Goal: Task Accomplishment & Management: Manage account settings

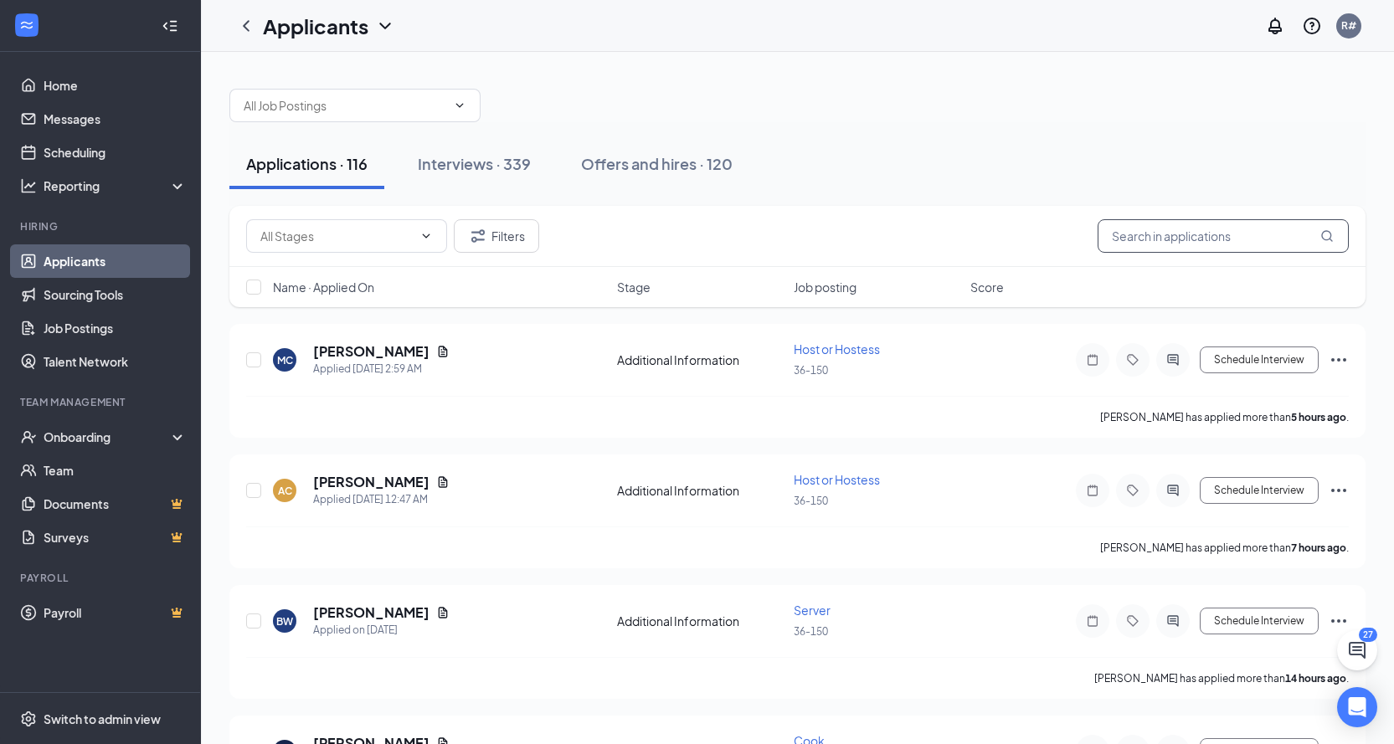
click at [1301, 240] on input "text" at bounding box center [1222, 235] width 251 height 33
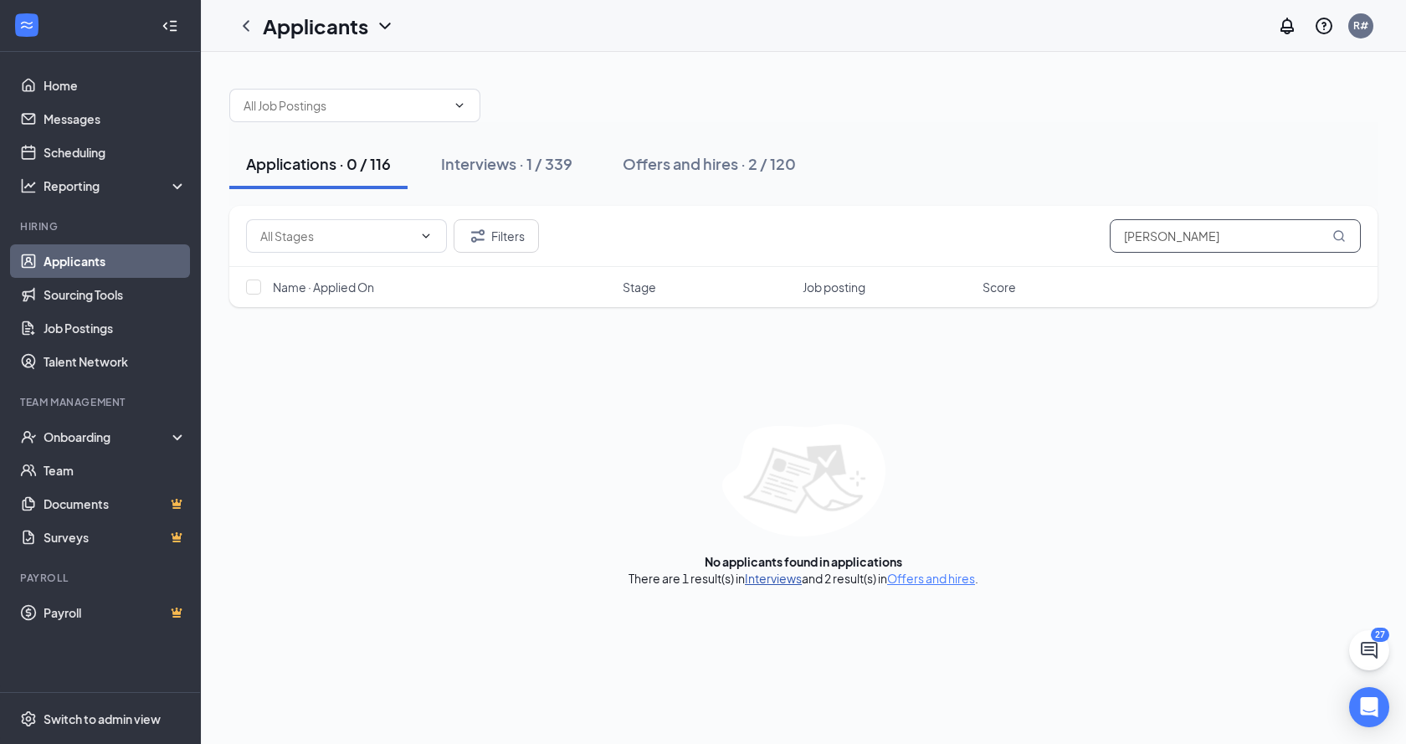
type input "[PERSON_NAME]"
click at [763, 584] on link "Interviews" at bounding box center [773, 578] width 57 height 15
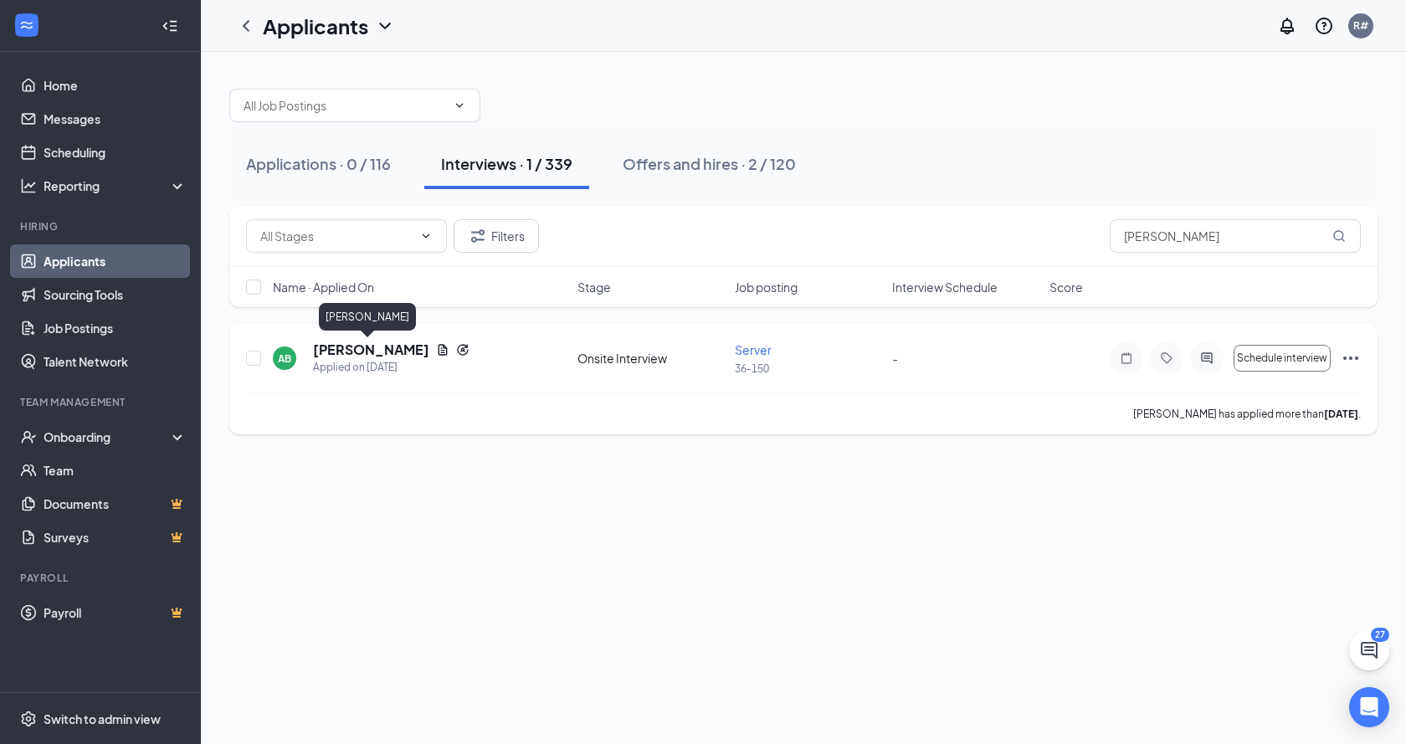
click at [342, 351] on h5 "[PERSON_NAME]" at bounding box center [371, 350] width 116 height 18
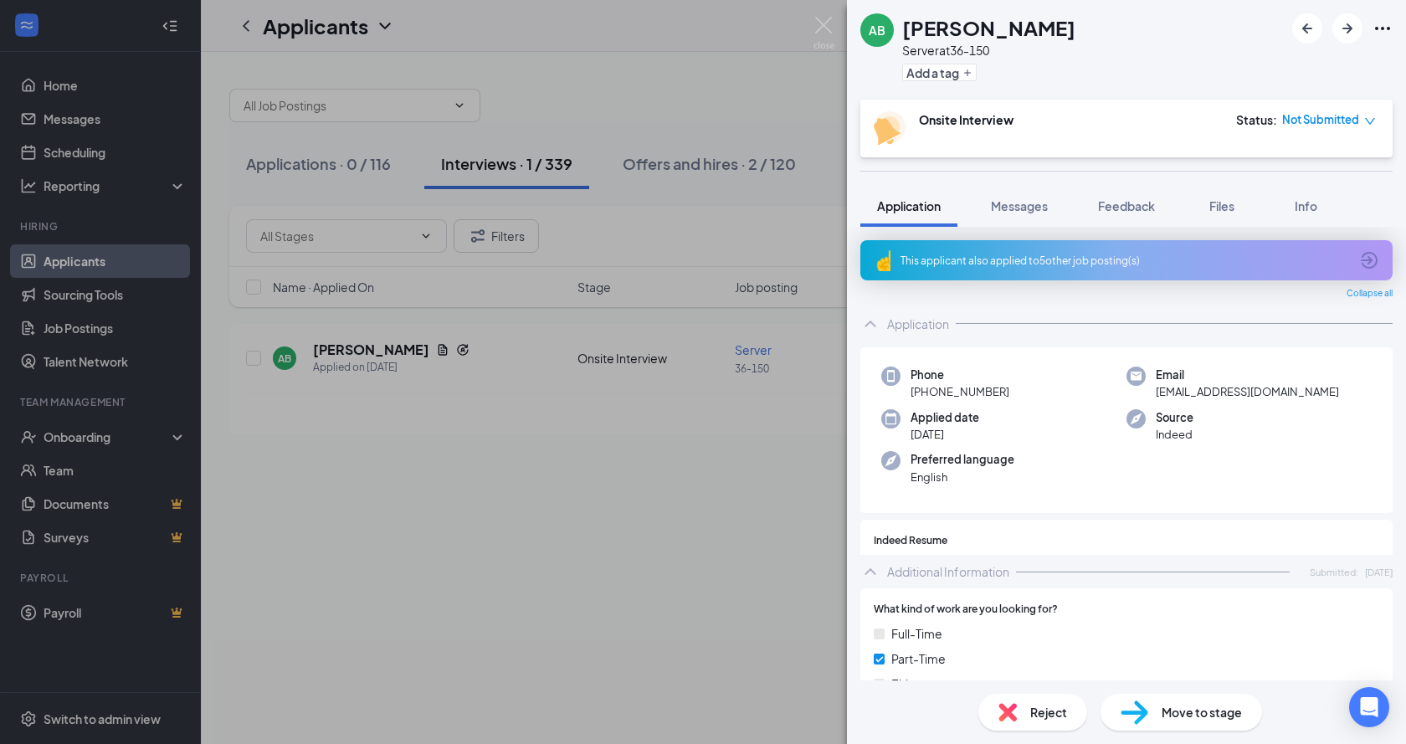
click at [1326, 116] on span "Not Submitted" at bounding box center [1320, 119] width 77 height 17
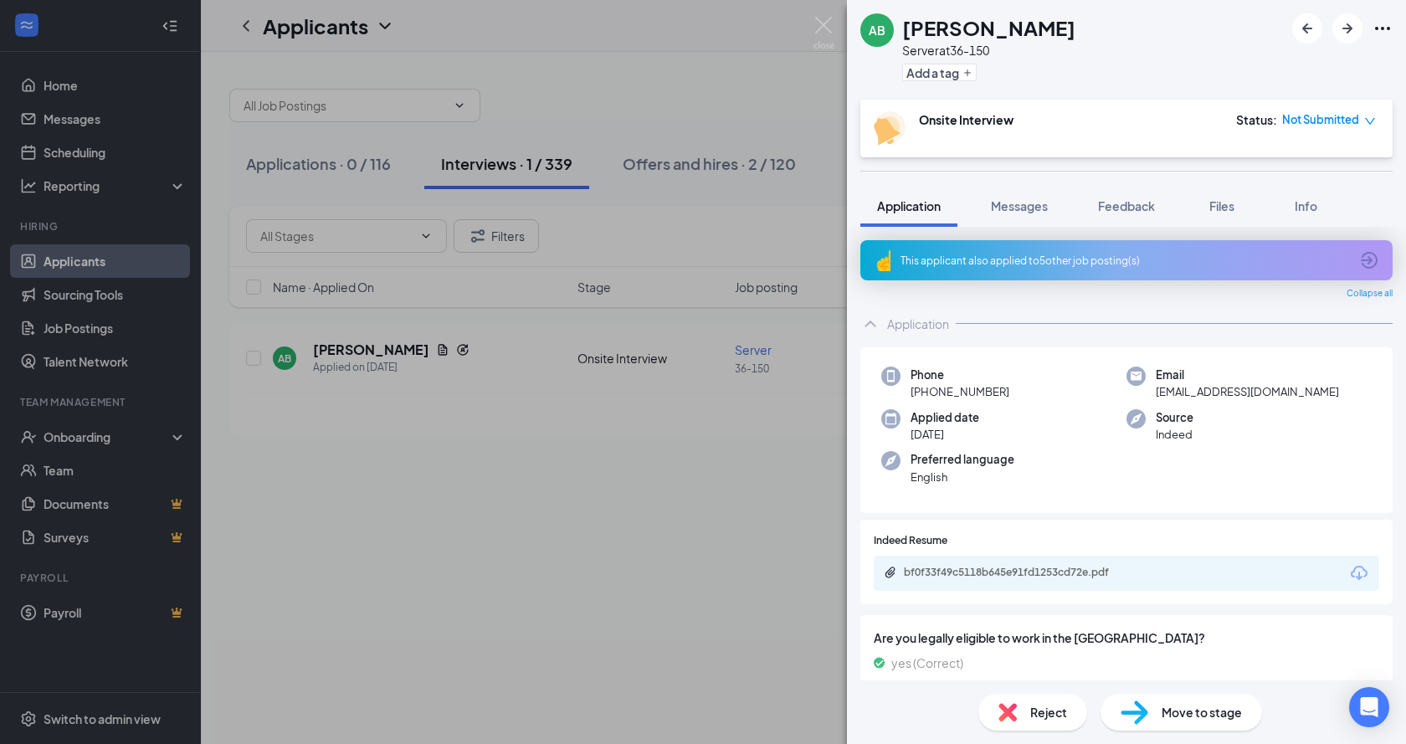
click at [751, 567] on div "AB [PERSON_NAME] Server at 36-150 Add a tag Onsite Interview Status : Not Submi…" at bounding box center [703, 372] width 1406 height 744
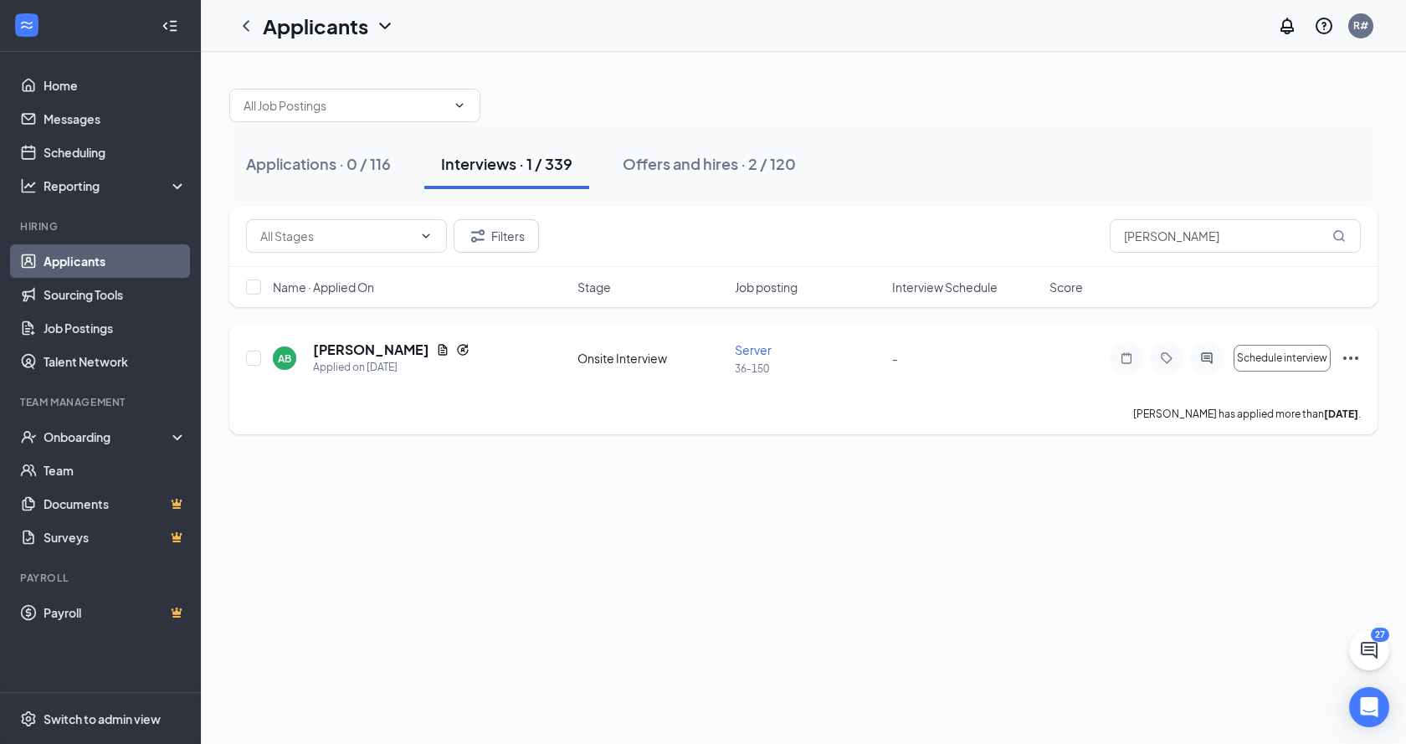
click at [743, 349] on span "Server" at bounding box center [753, 349] width 37 height 15
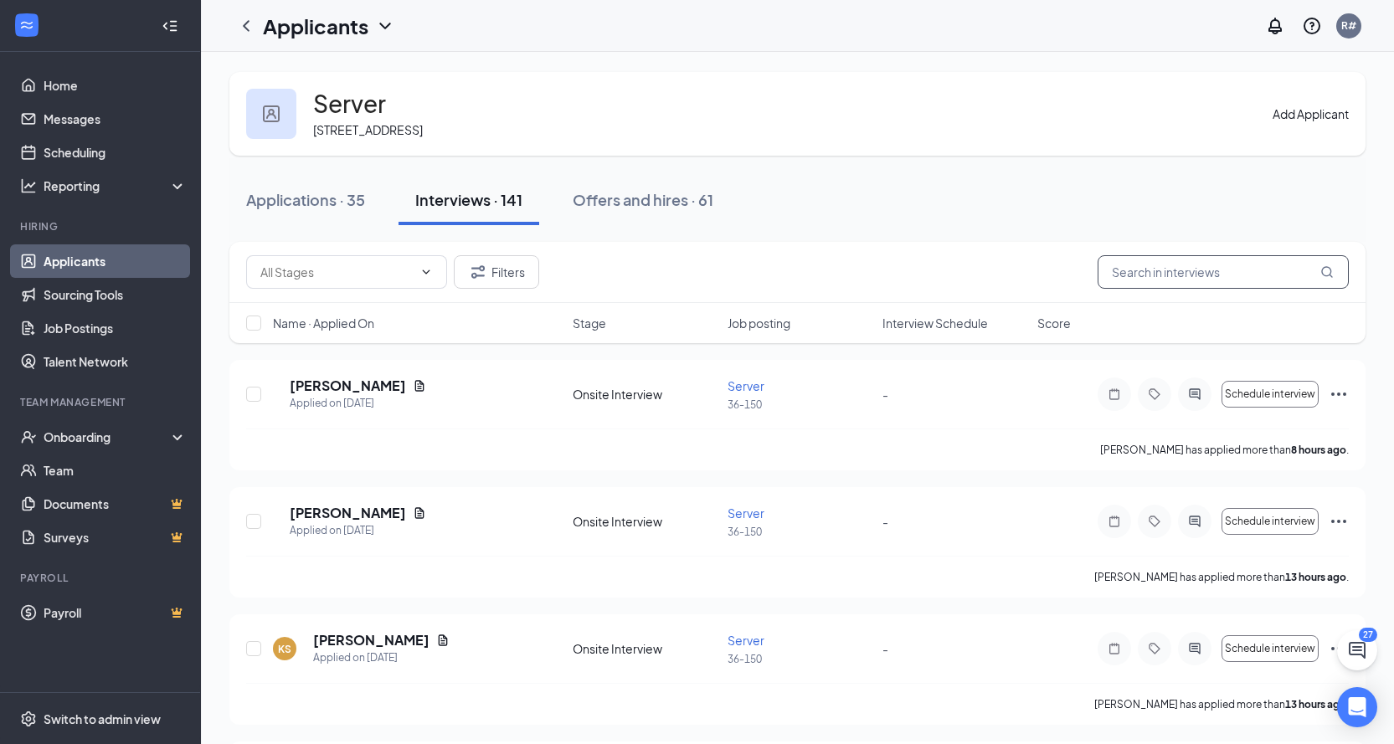
click at [1103, 274] on input "text" at bounding box center [1222, 271] width 251 height 33
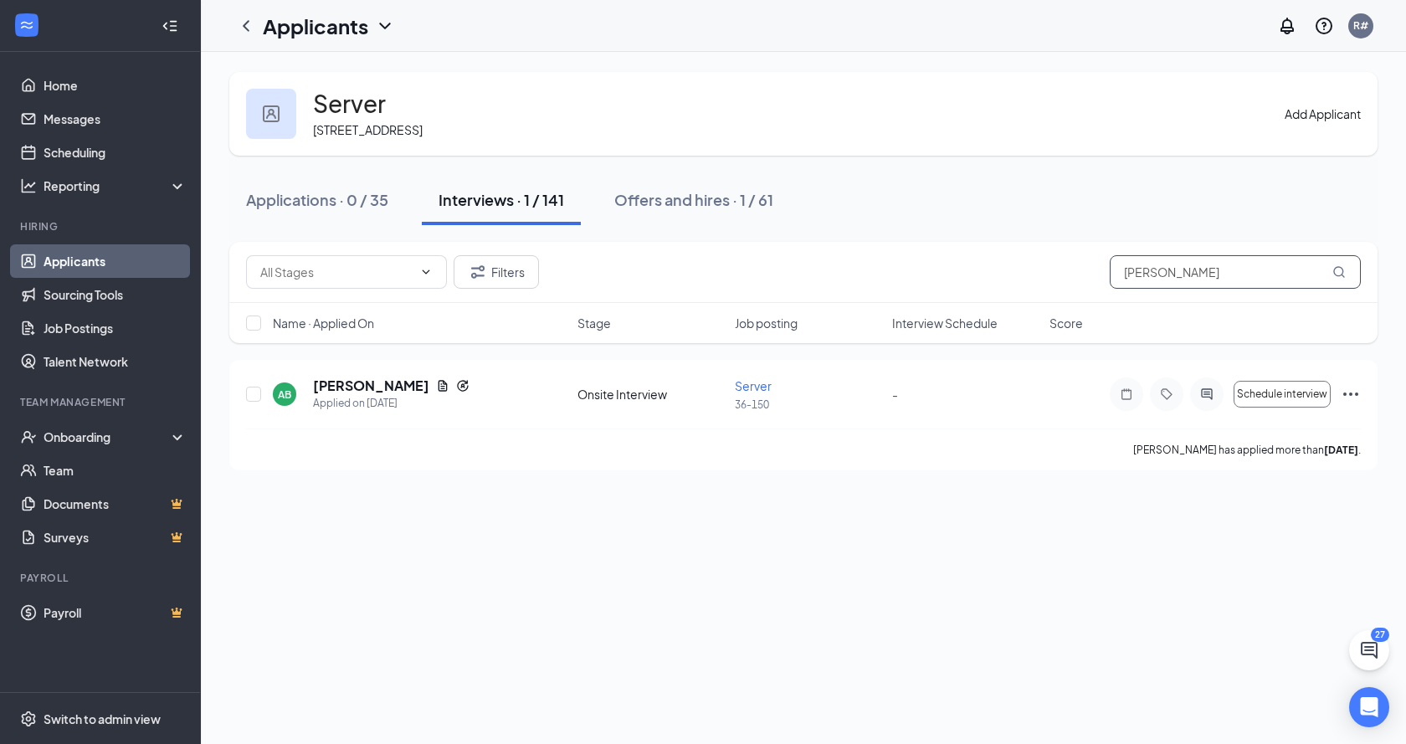
type input "[PERSON_NAME]"
click at [1359, 390] on icon "Ellipses" at bounding box center [1351, 394] width 20 height 20
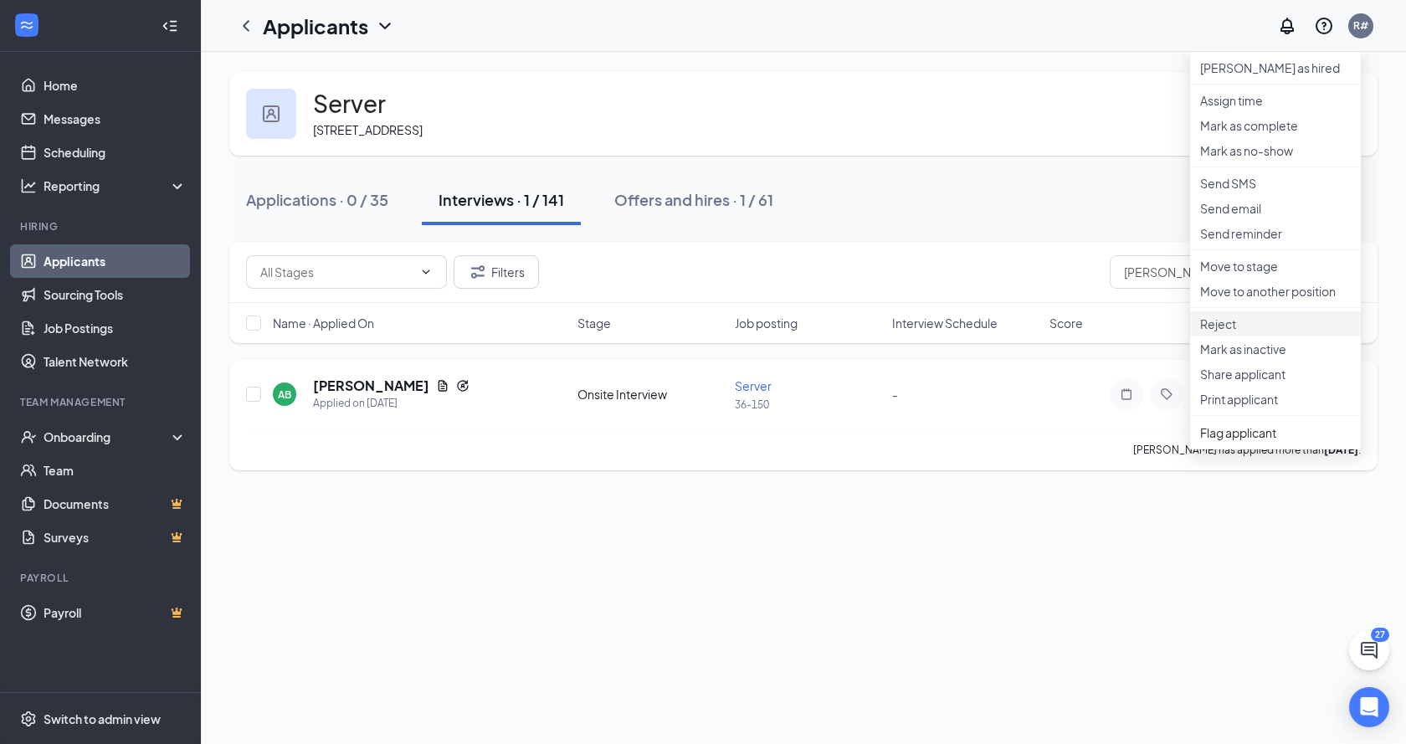
click at [1242, 332] on p "Reject" at bounding box center [1275, 324] width 151 height 17
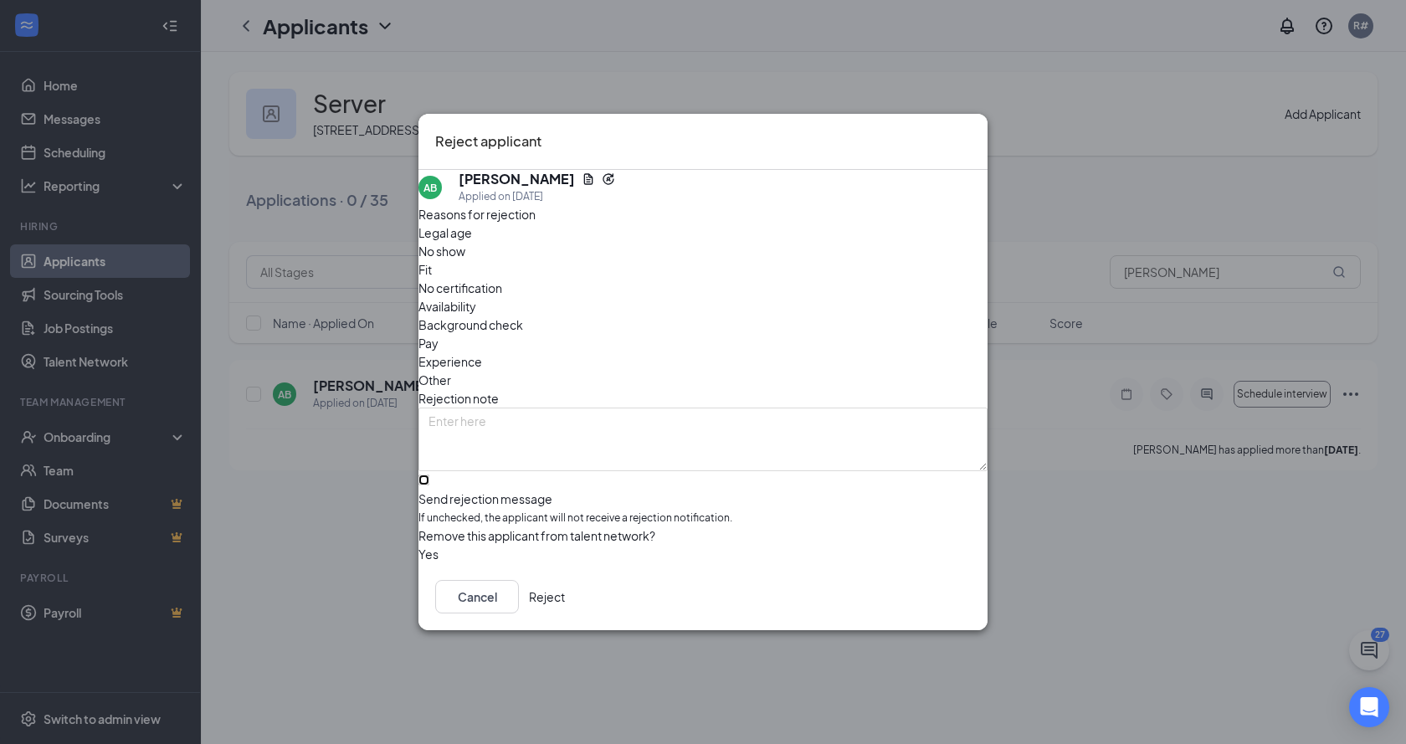
click at [429, 475] on input "Send rejection message If unchecked, the applicant will not receive a rejection…" at bounding box center [424, 480] width 11 height 11
checkbox input "true"
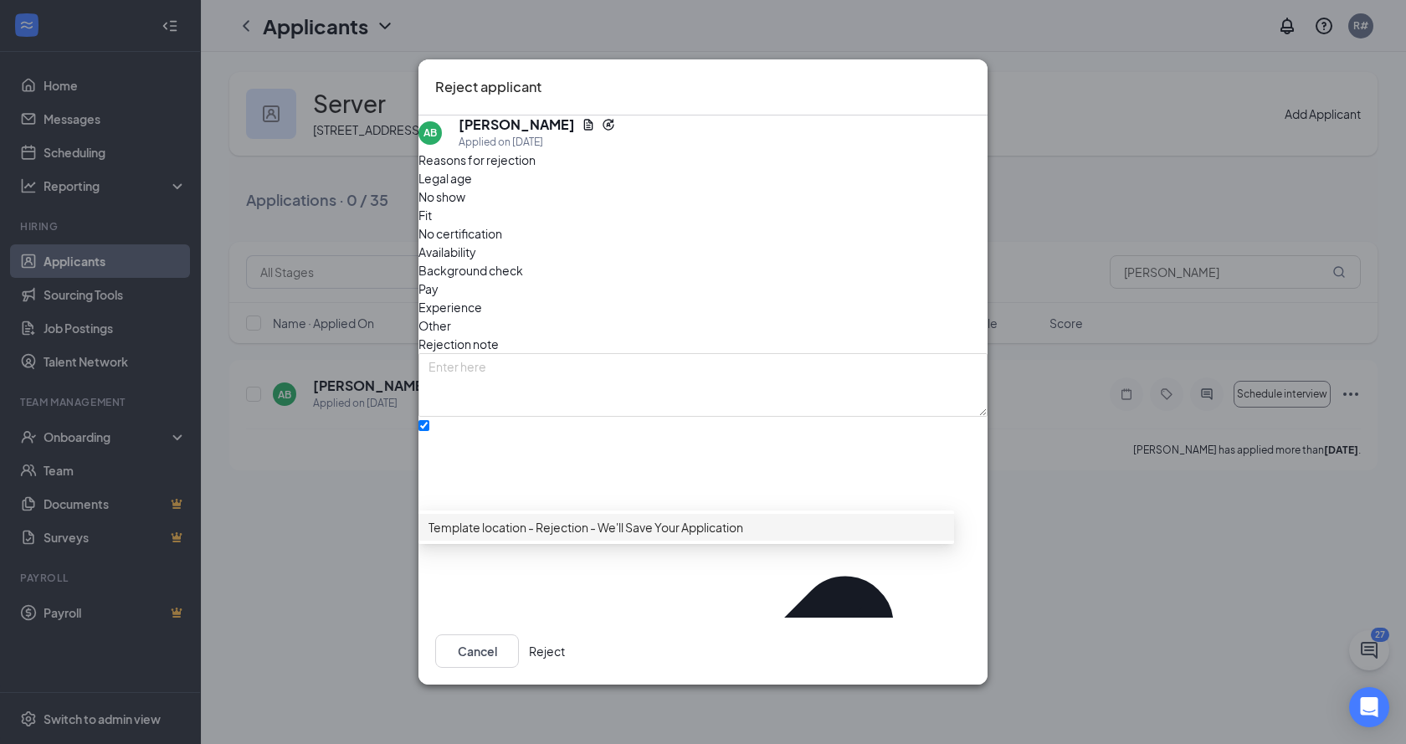
click at [521, 535] on span "Template location - Rejection - We'll Save Your Application" at bounding box center [586, 527] width 315 height 18
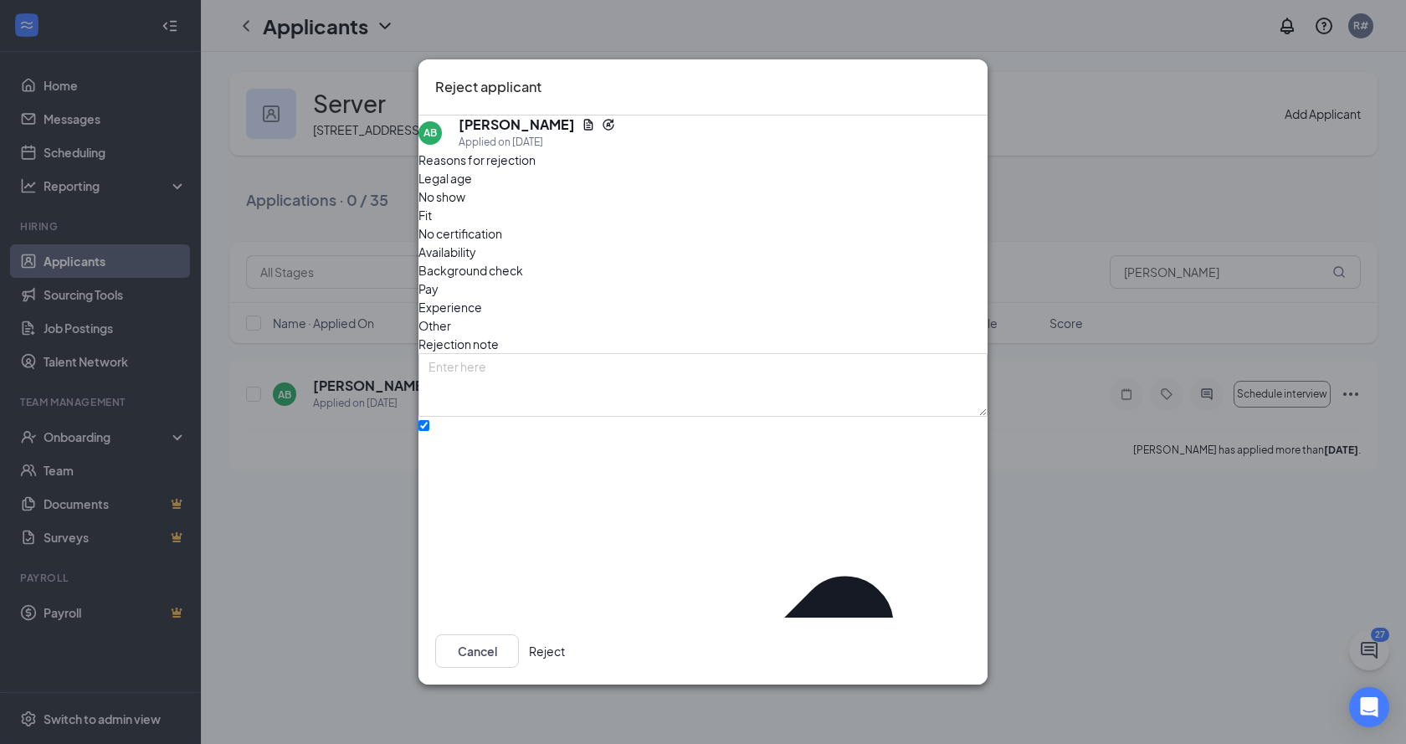
click at [565, 647] on button "Reject" at bounding box center [547, 651] width 36 height 33
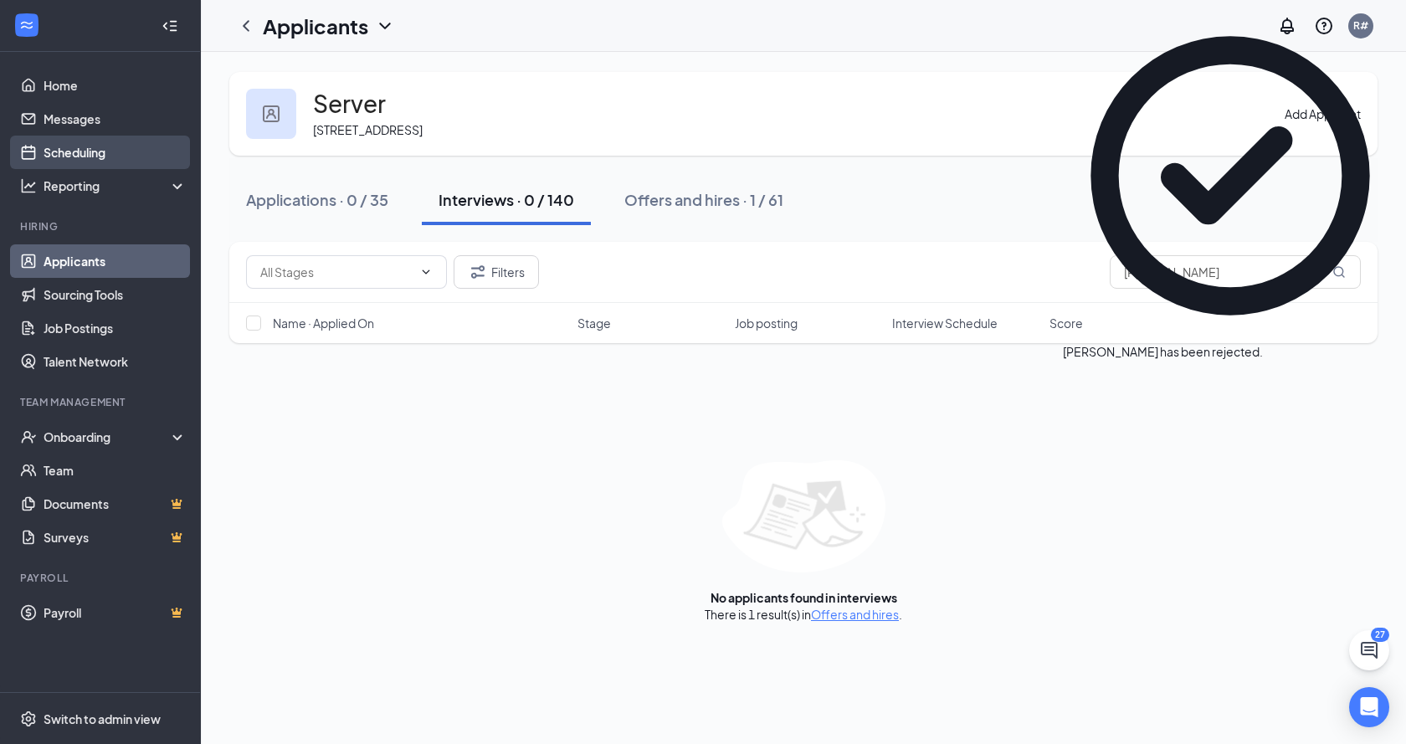
click at [88, 154] on link "Scheduling" at bounding box center [115, 152] width 143 height 33
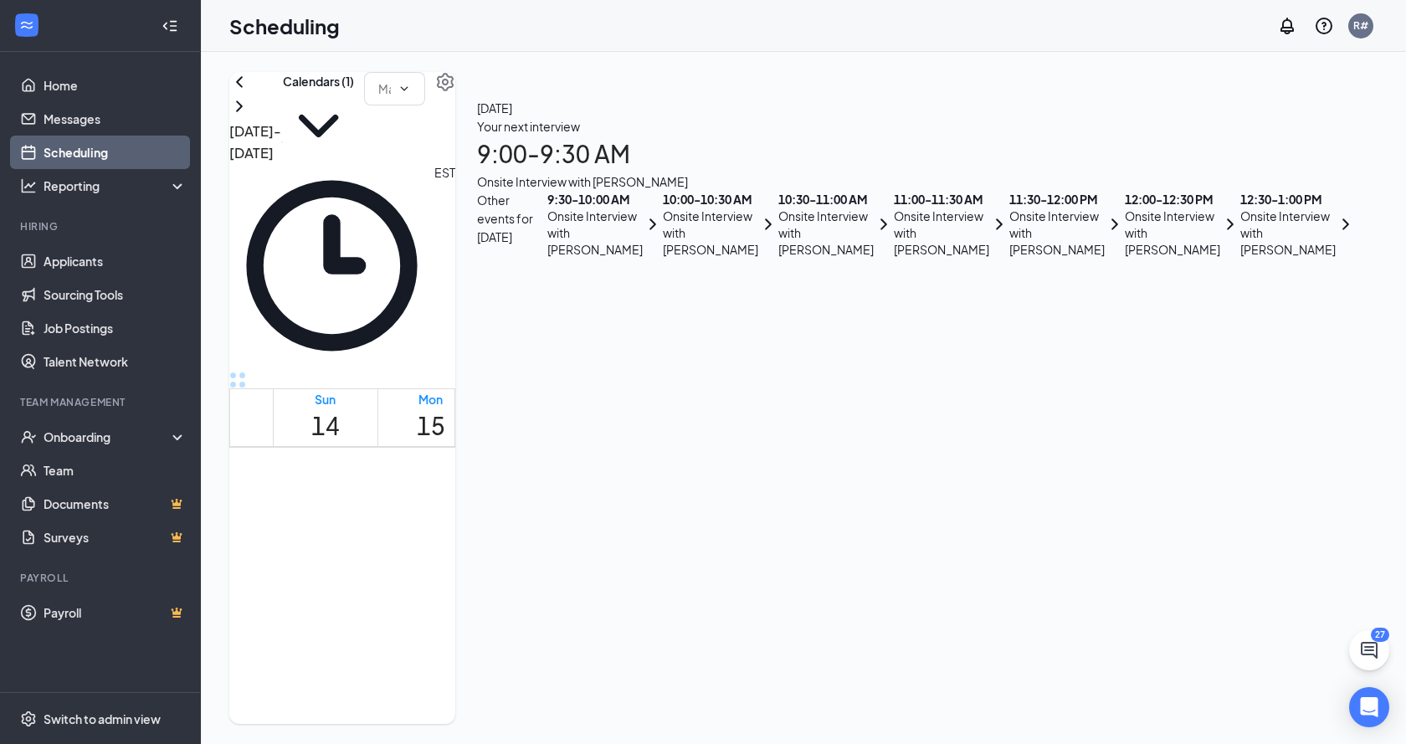
scroll to position [823, 0]
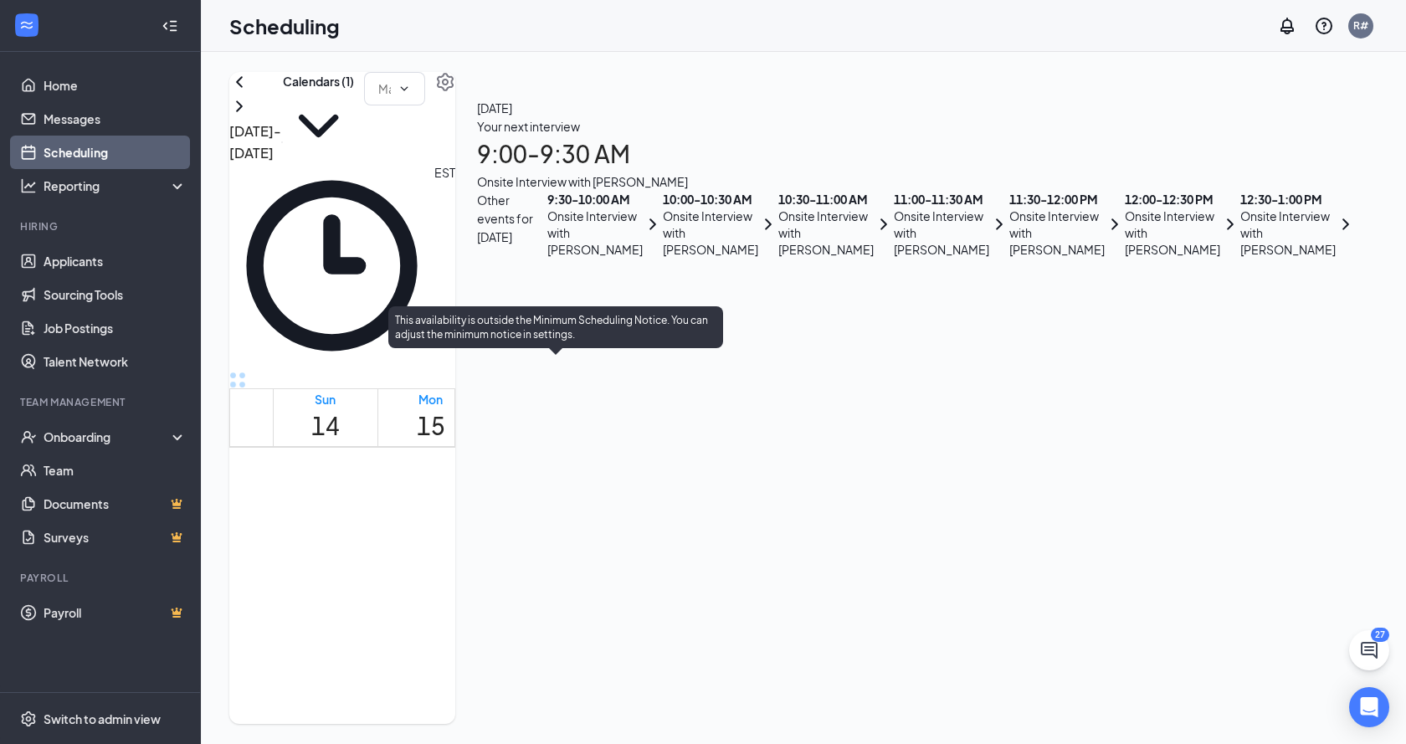
click at [536, 588] on span "9:00-9:30 AM" at bounding box center [521, 612] width 28 height 49
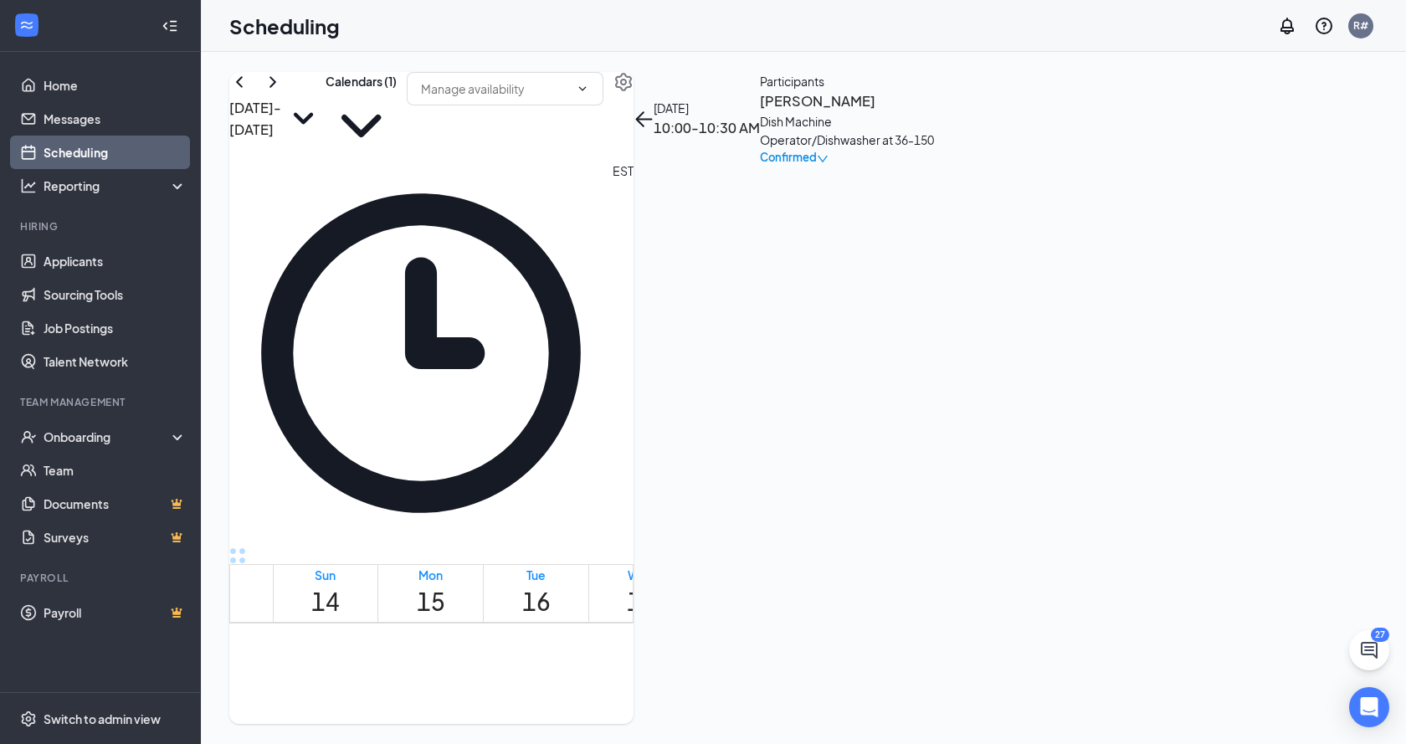
click at [829, 165] on icon "down" at bounding box center [823, 159] width 12 height 12
click at [1283, 339] on div "Cancel" at bounding box center [1261, 331] width 141 height 18
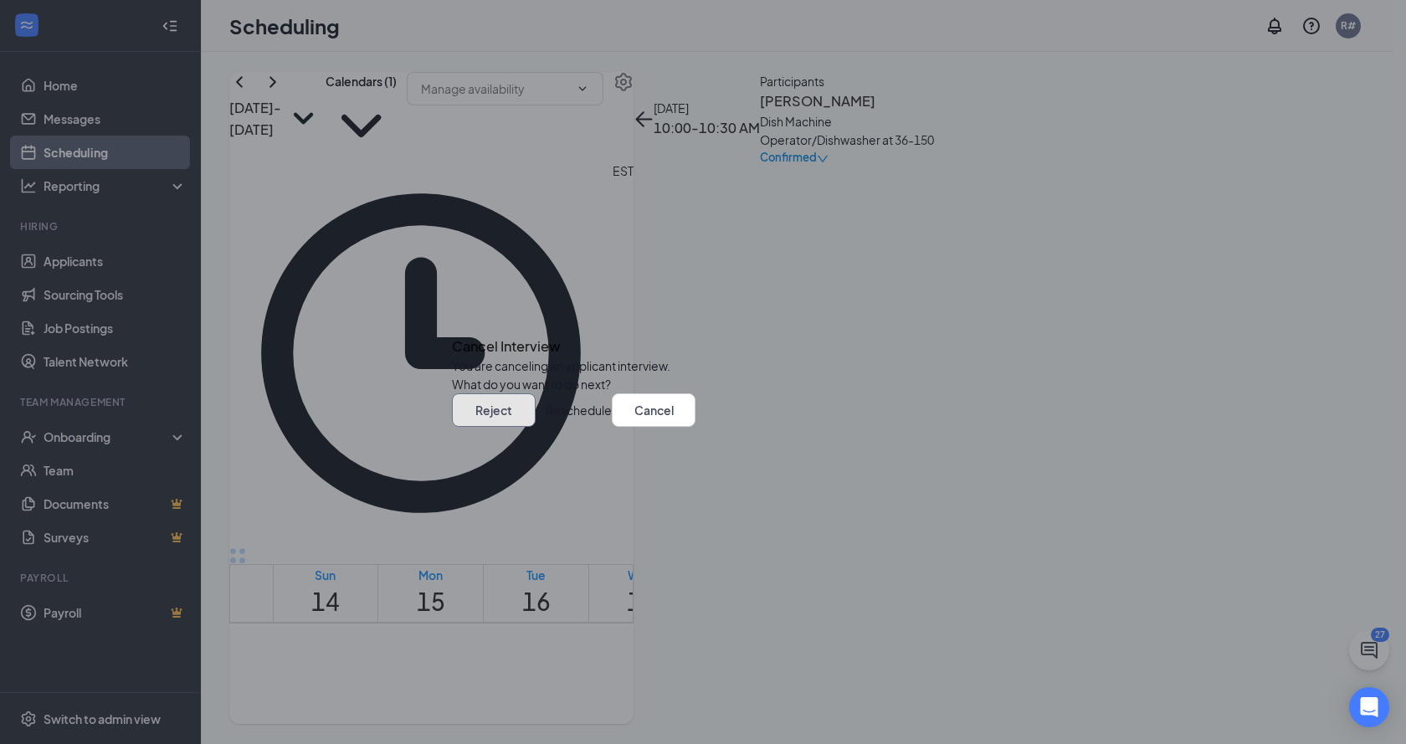
click at [536, 427] on button "Reject" at bounding box center [494, 409] width 84 height 33
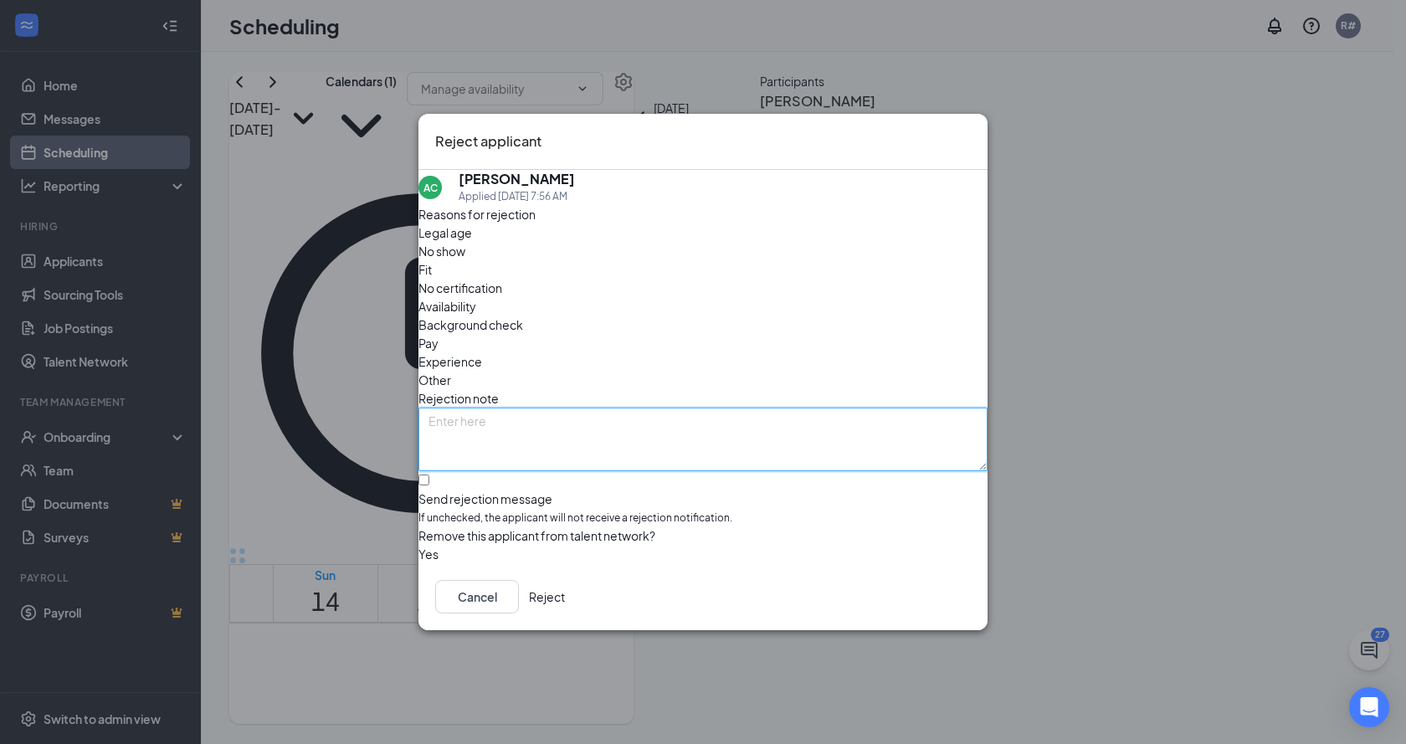
click at [703, 408] on textarea at bounding box center [703, 440] width 569 height 64
type textarea "This position has been filled"
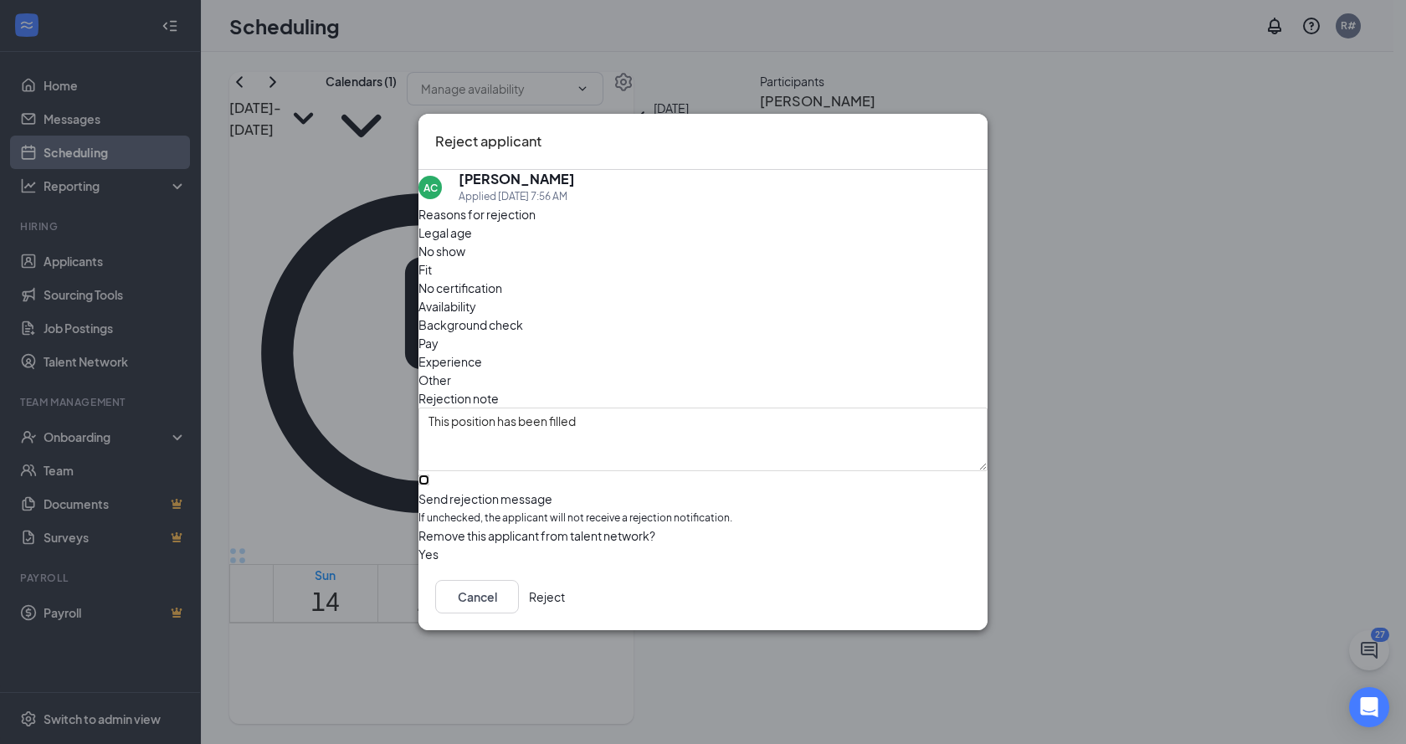
click at [429, 475] on input "Send rejection message If unchecked, the applicant will not receive a rejection…" at bounding box center [424, 480] width 11 height 11
checkbox input "true"
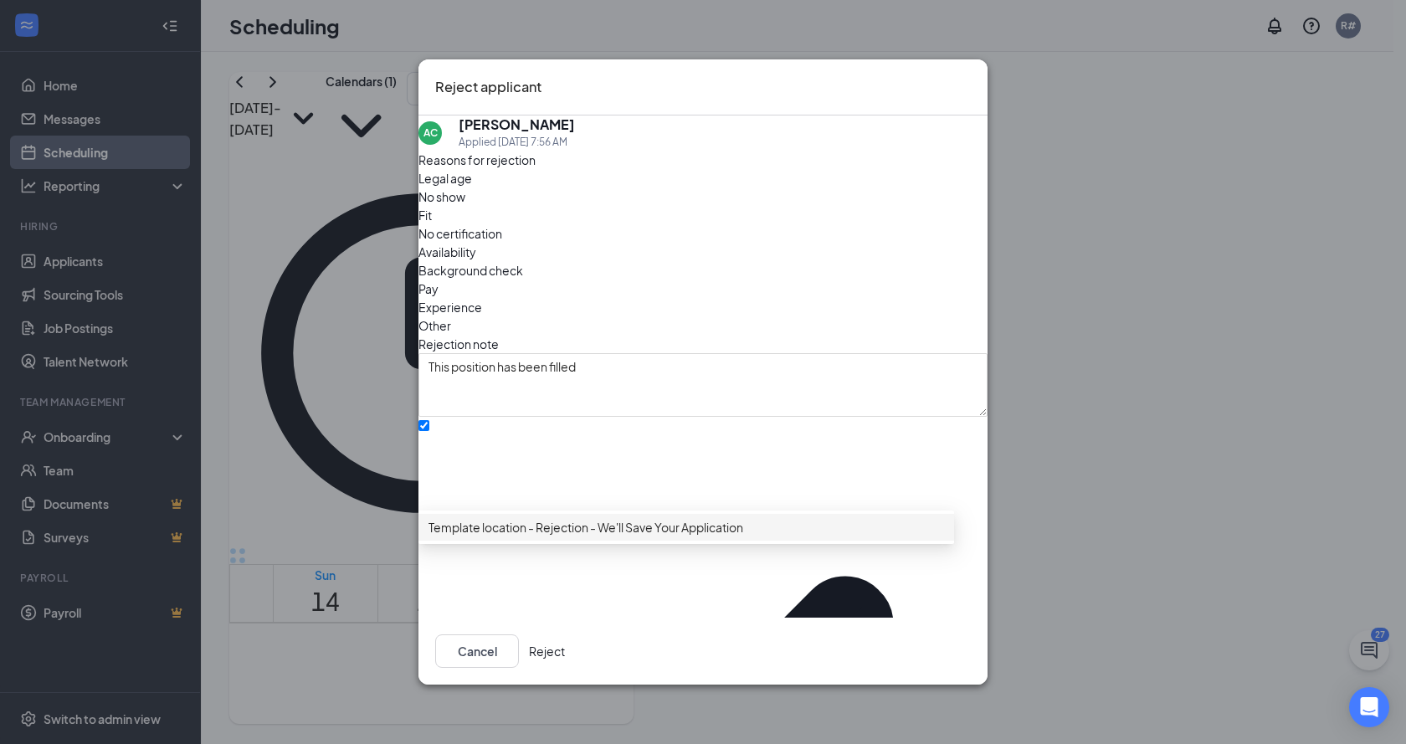
click at [484, 541] on div "Template location - Rejection - We'll Save Your Application" at bounding box center [687, 527] width 536 height 27
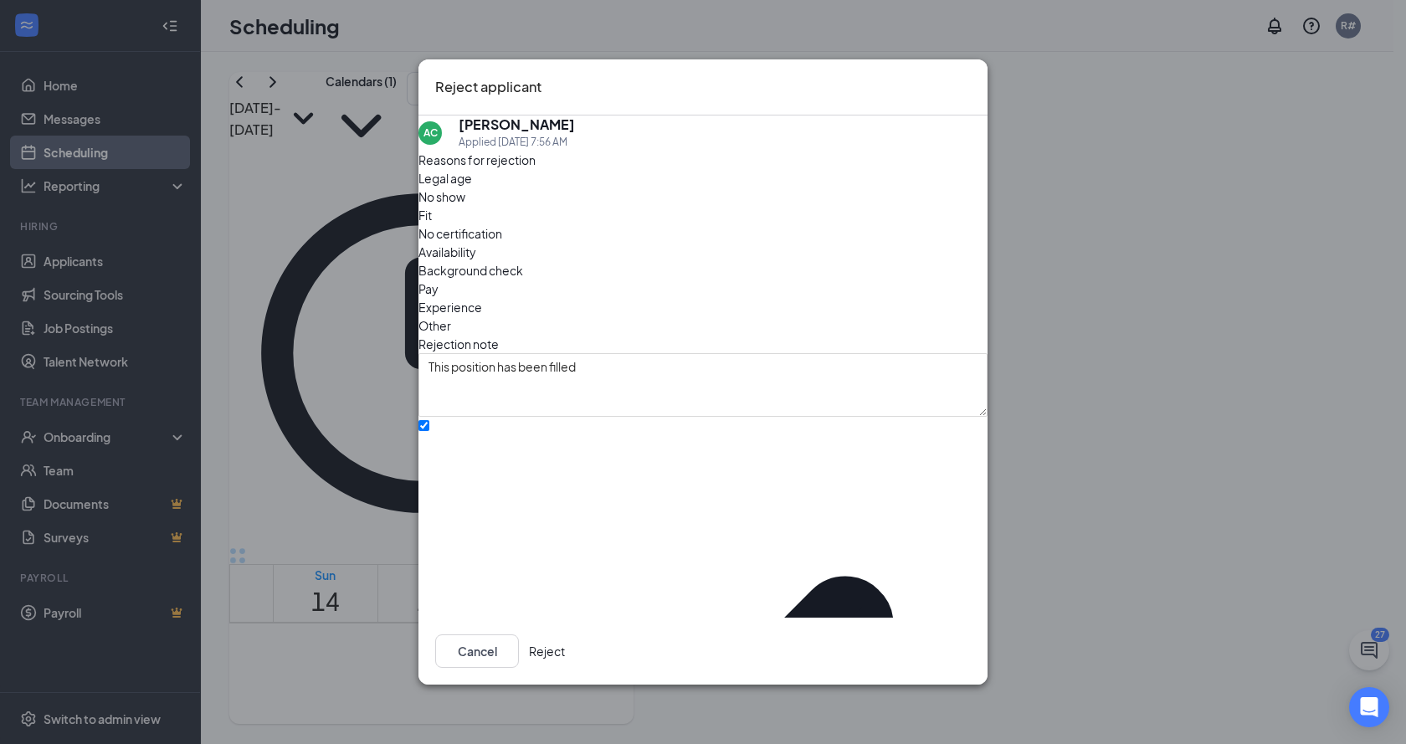
click at [565, 640] on button "Reject" at bounding box center [547, 651] width 36 height 33
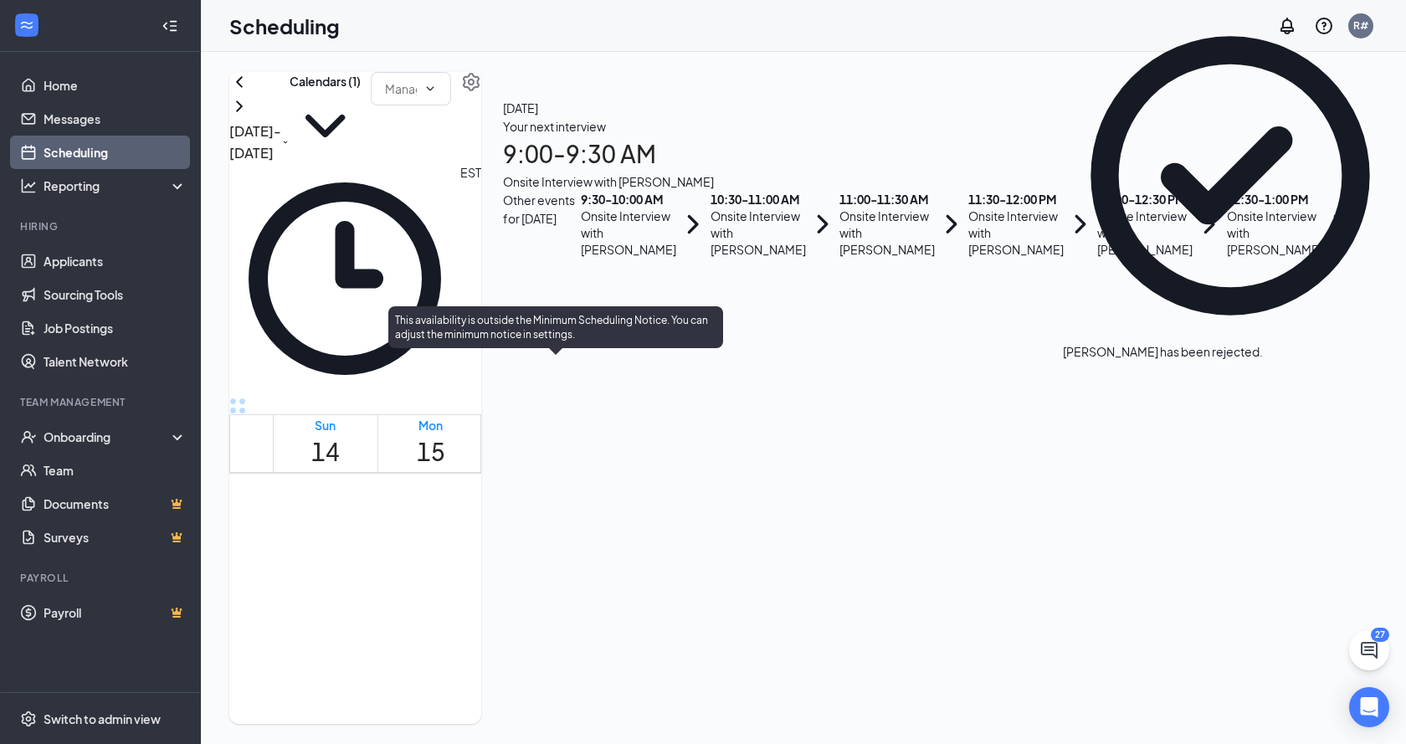
click at [564, 663] on div "1" at bounding box center [581, 671] width 34 height 16
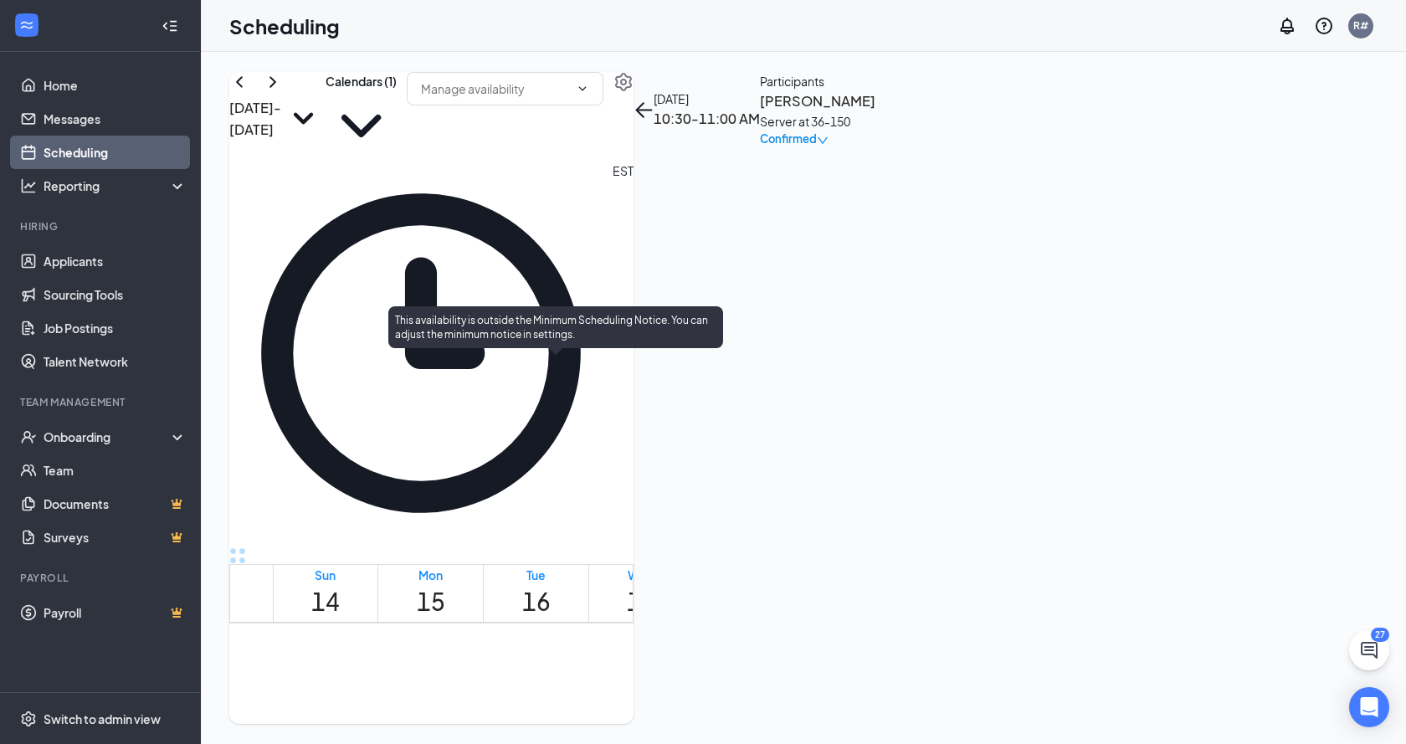
click at [633, 596] on span "11:30 AM-12:00 PM" at bounding box center [647, 628] width 29 height 64
click at [662, 645] on div "1" at bounding box center [679, 653] width 34 height 16
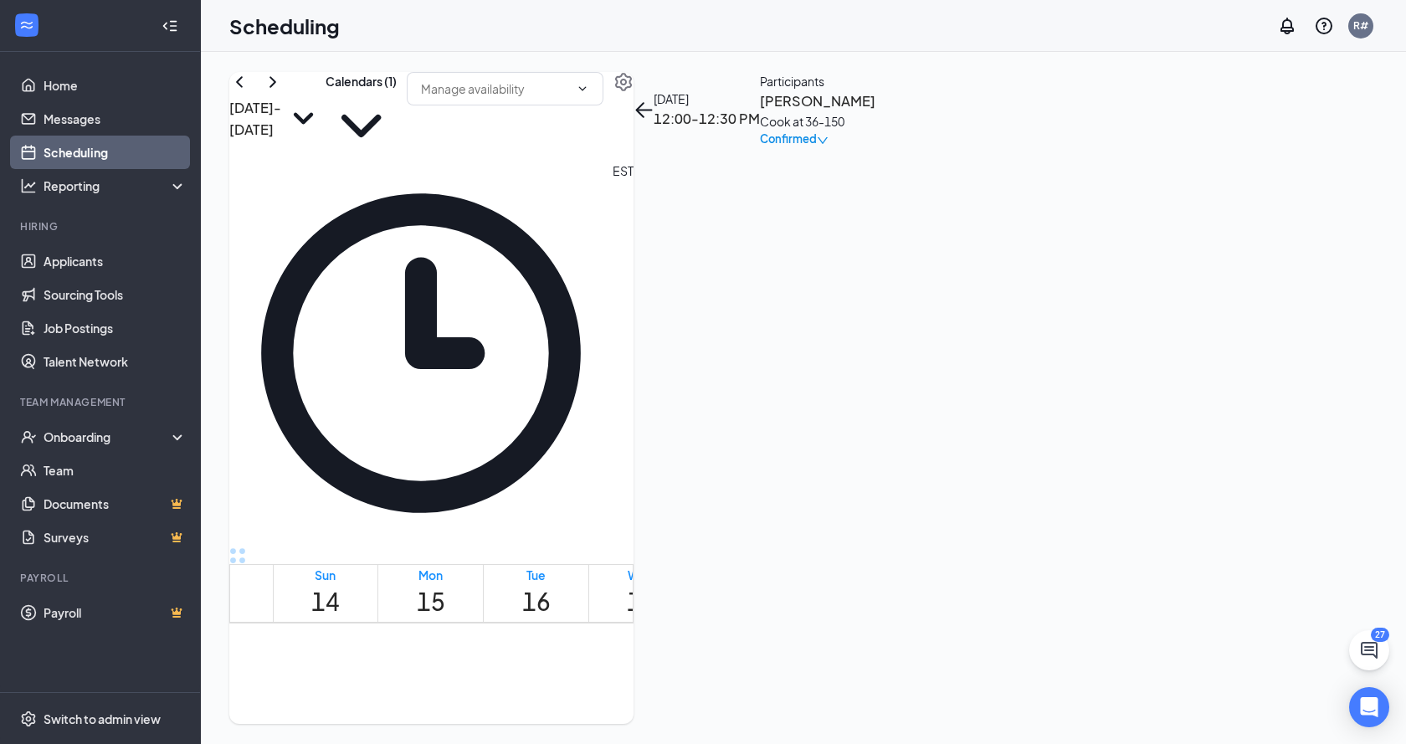
click at [876, 147] on div "Confirmed" at bounding box center [818, 139] width 116 height 17
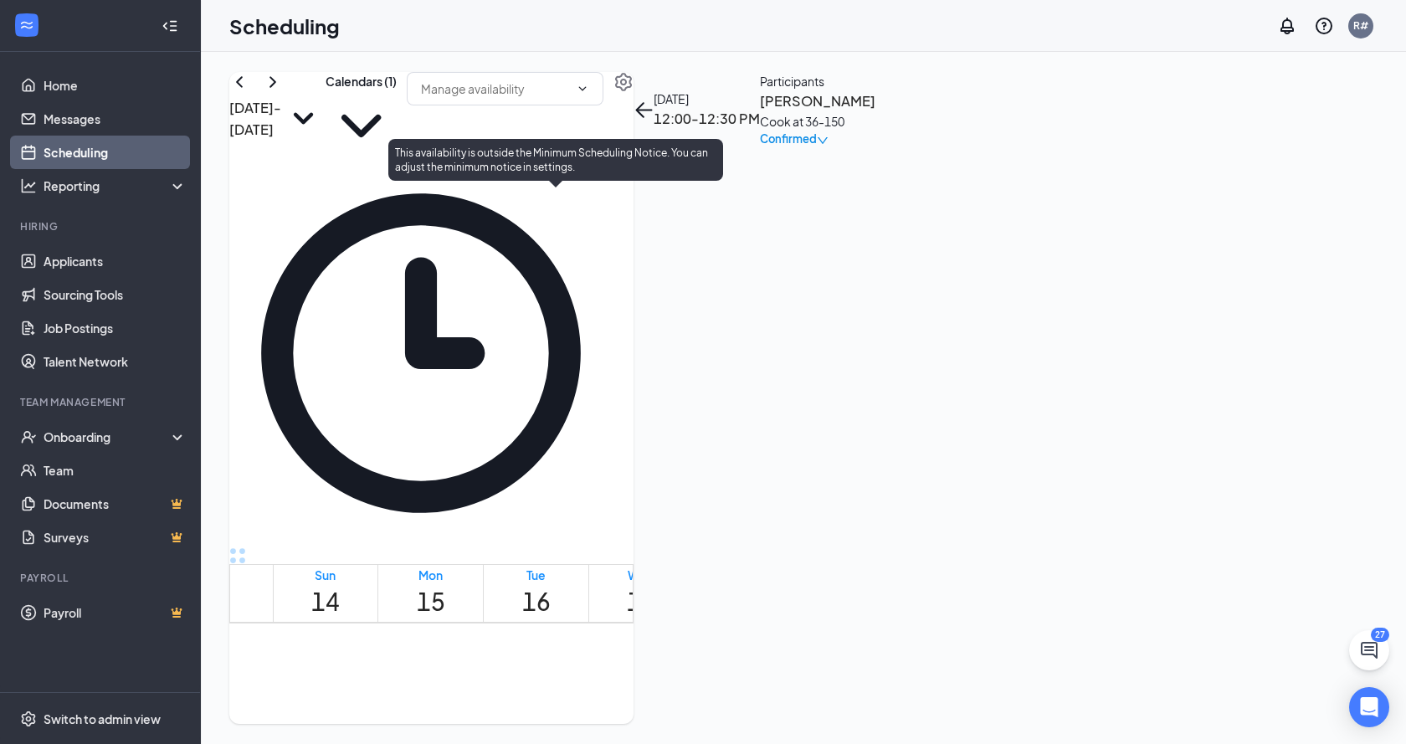
click at [696, 645] on div "1" at bounding box center [713, 653] width 34 height 16
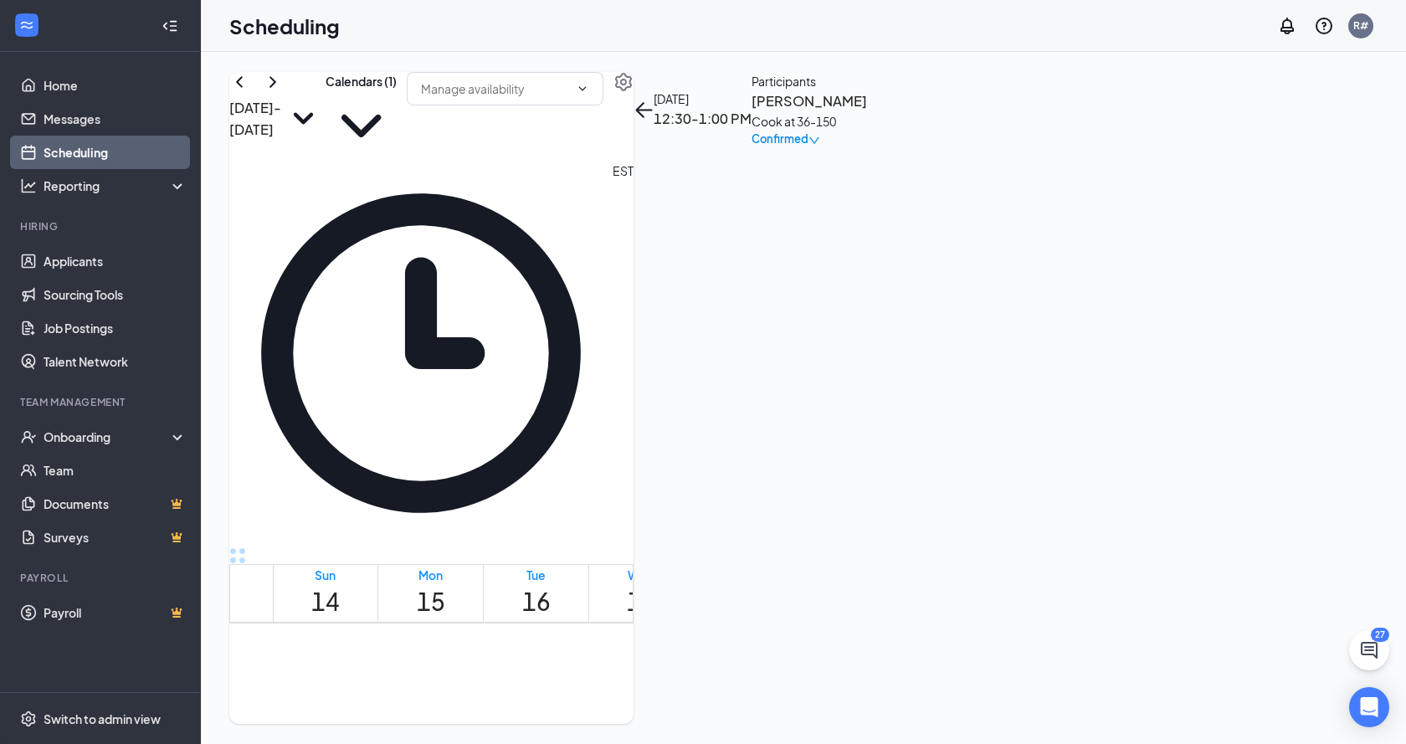
scroll to position [655, 0]
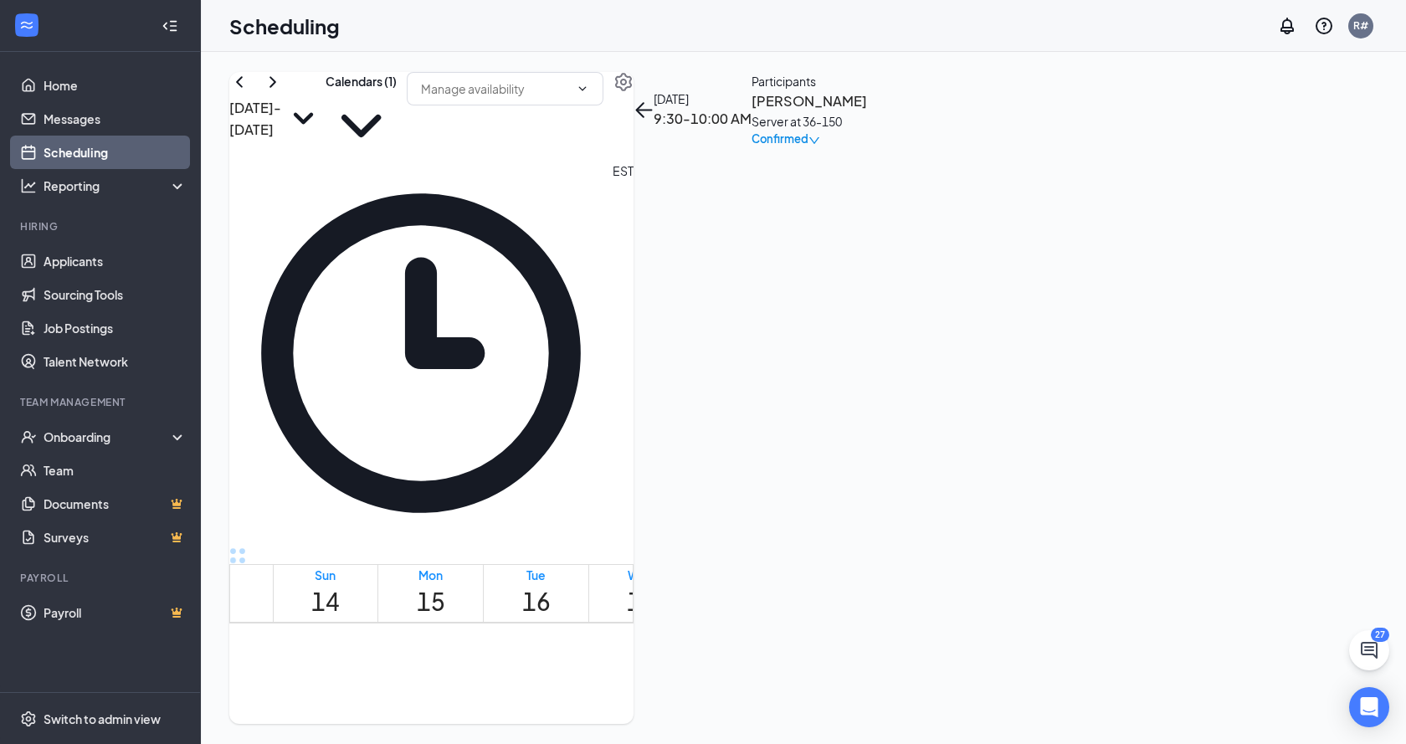
scroll to position [823, 0]
click at [936, 166] on div "Confirmed" at bounding box center [848, 157] width 176 height 17
click at [829, 166] on div "Confirmed" at bounding box center [794, 157] width 69 height 17
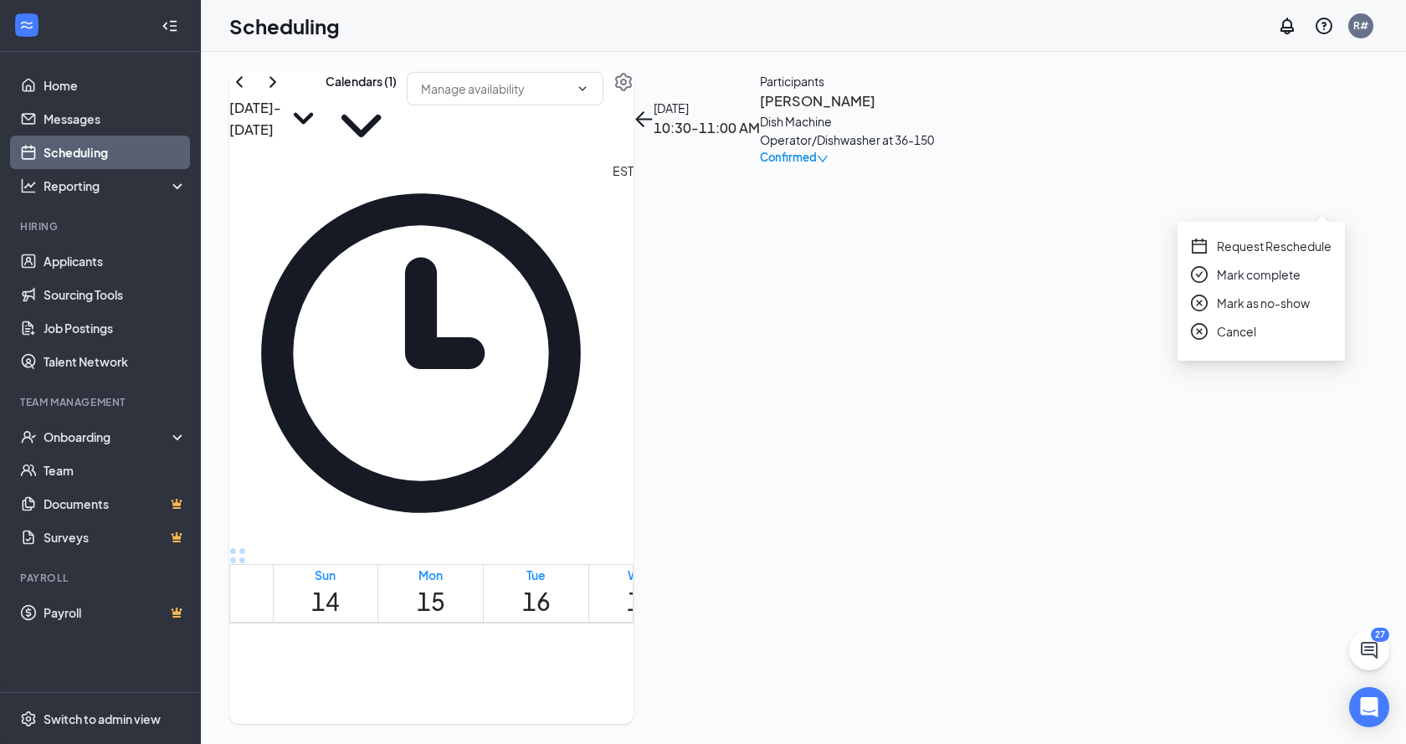
click at [1241, 341] on span "Cancel" at bounding box center [1236, 331] width 39 height 18
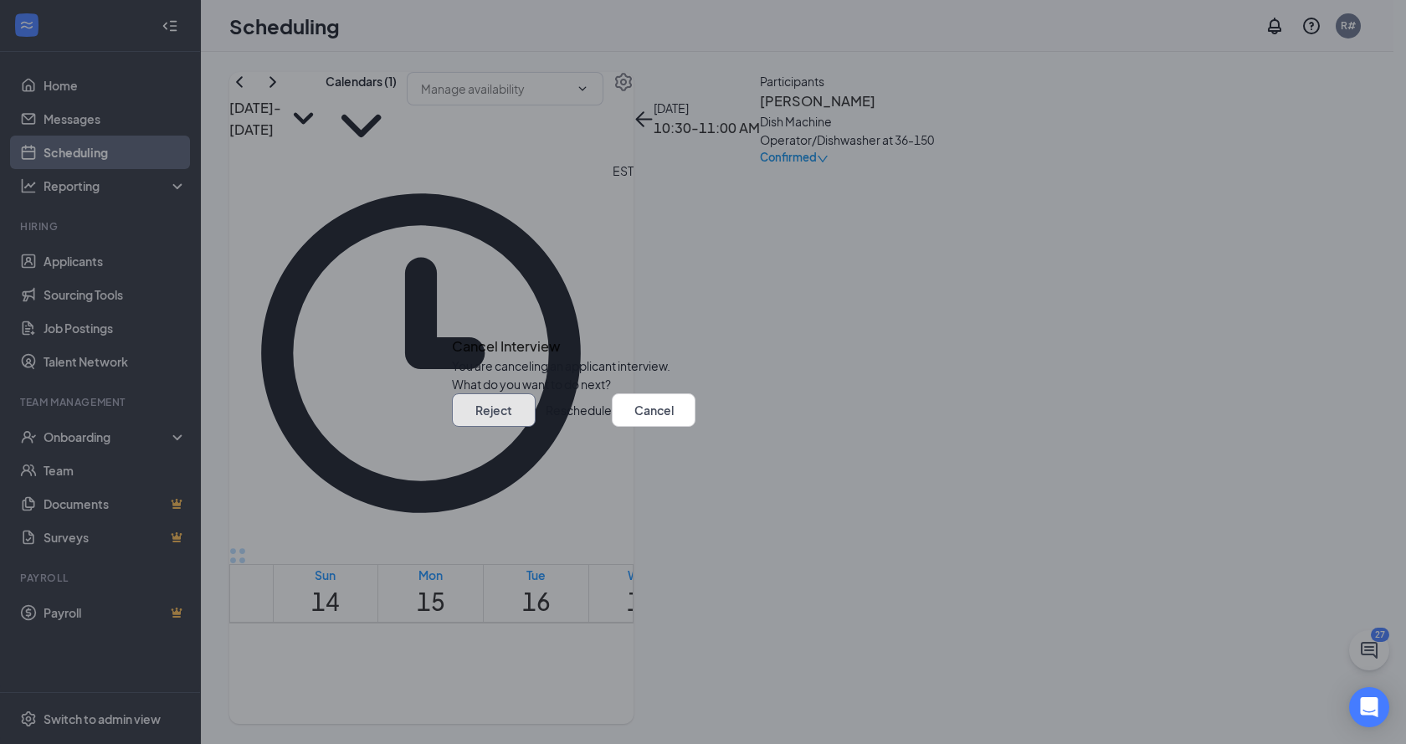
click at [536, 427] on button "Reject" at bounding box center [494, 409] width 84 height 33
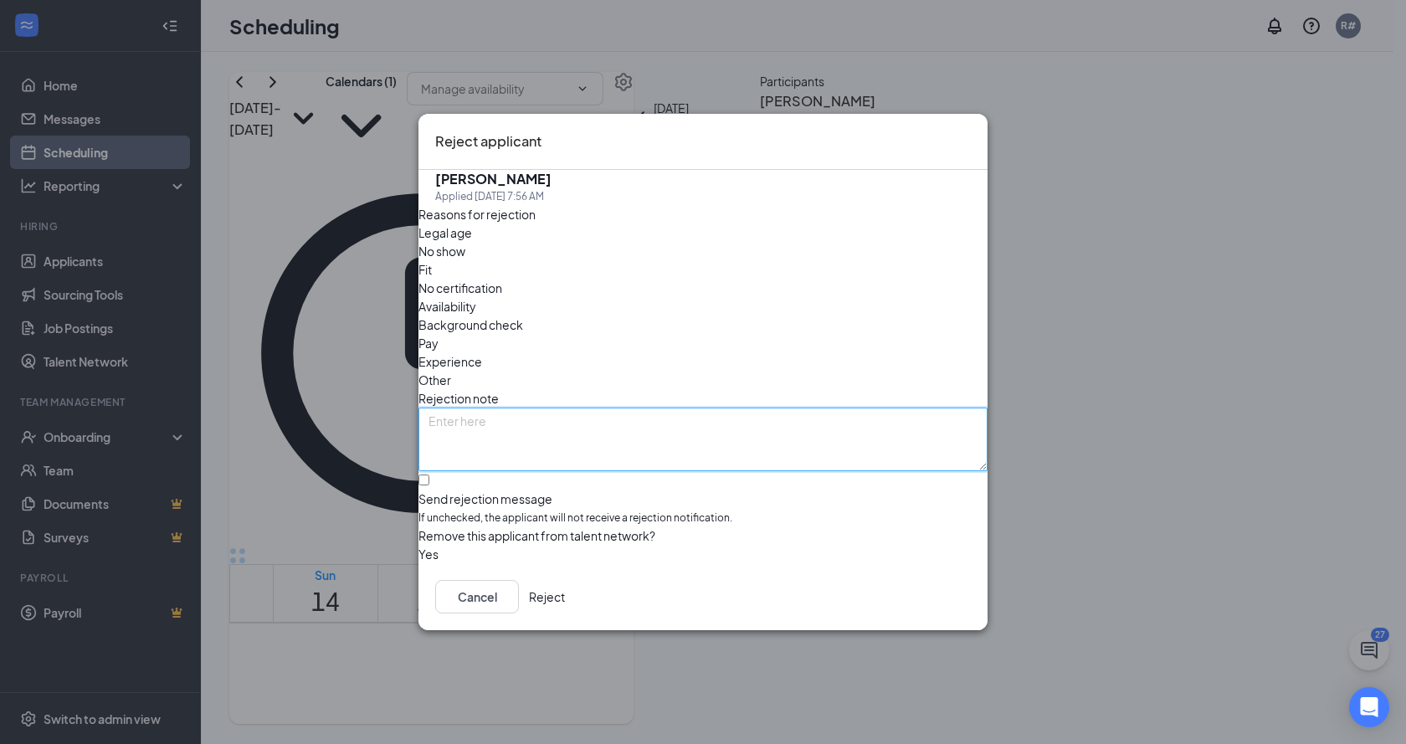
click at [654, 408] on textarea at bounding box center [703, 440] width 569 height 64
type textarea "This position has been filled"
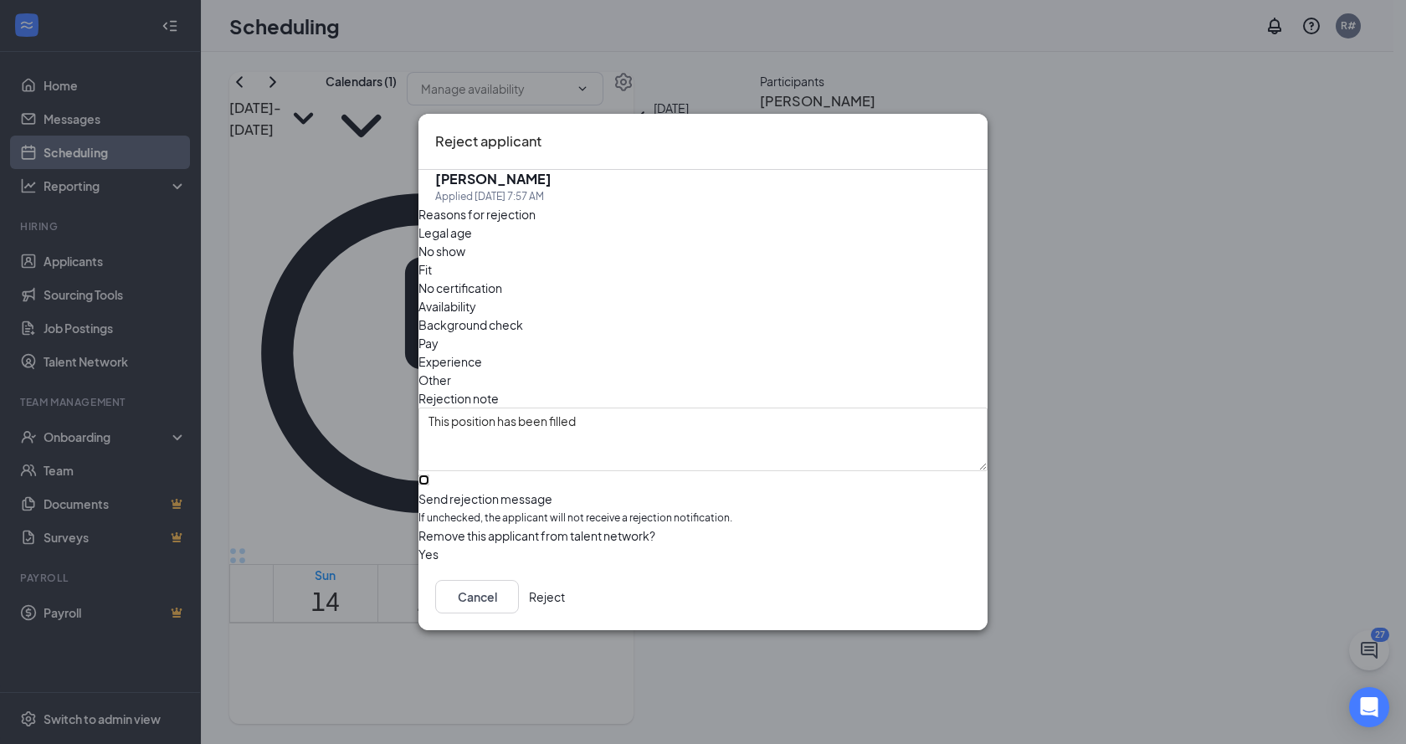
click at [429, 475] on input "Send rejection message If unchecked, the applicant will not receive a rejection…" at bounding box center [424, 480] width 11 height 11
checkbox input "true"
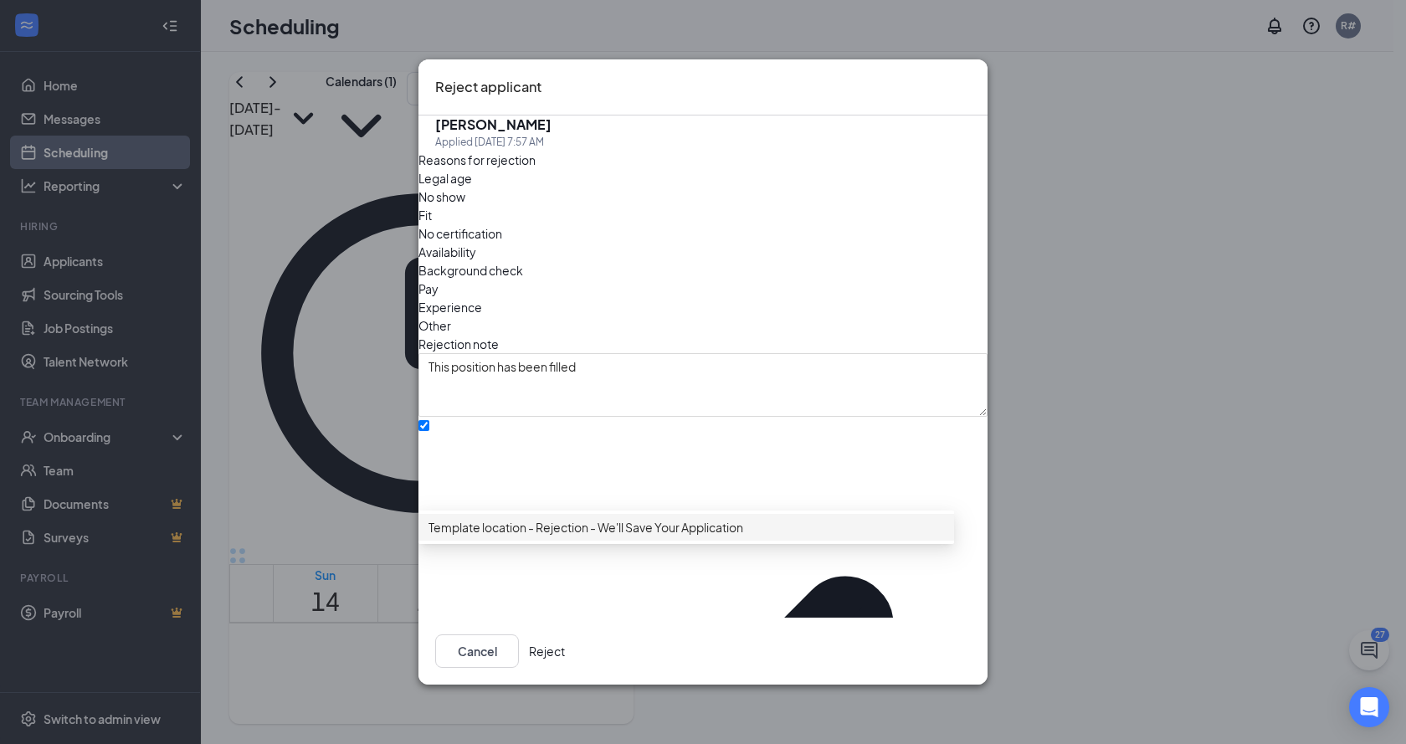
click at [487, 537] on span "Template location - Rejection - We'll Save Your Application" at bounding box center [586, 527] width 315 height 18
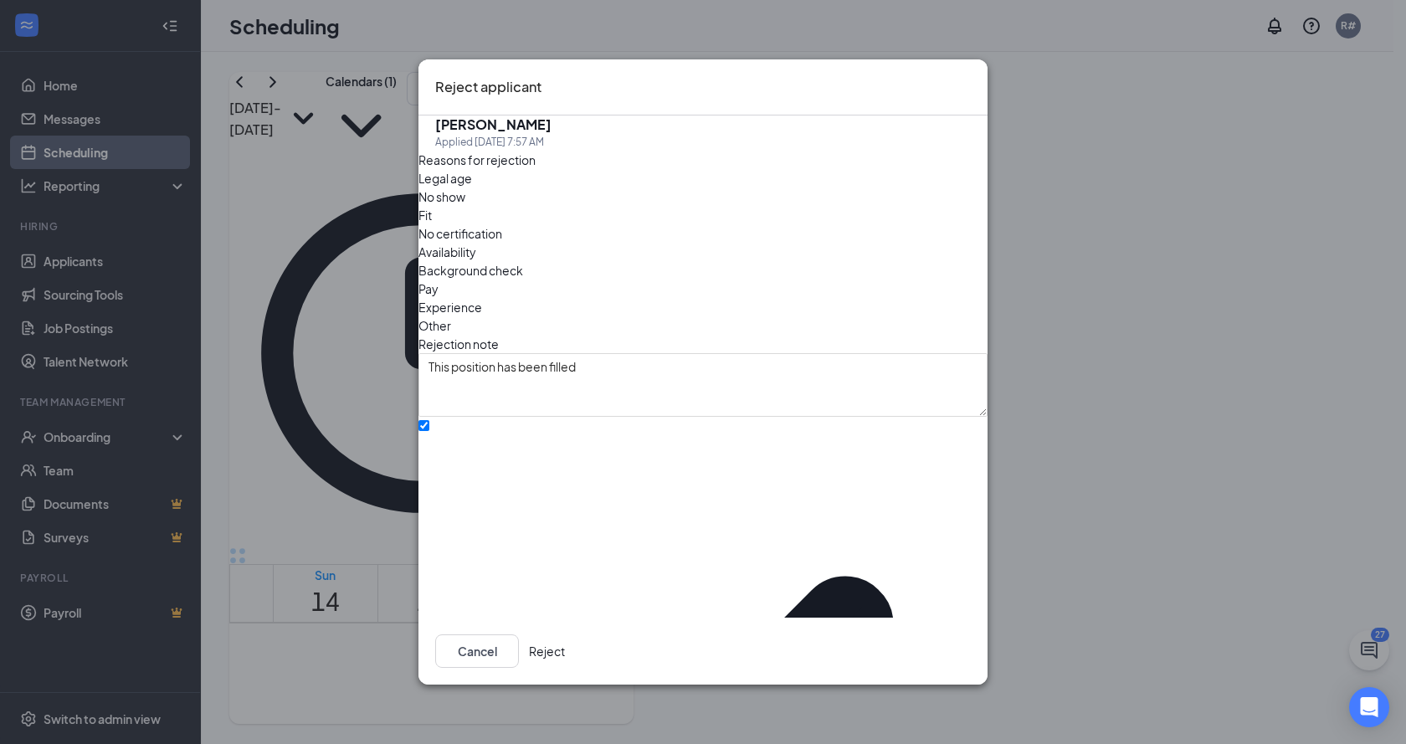
click at [565, 661] on button "Reject" at bounding box center [547, 651] width 36 height 33
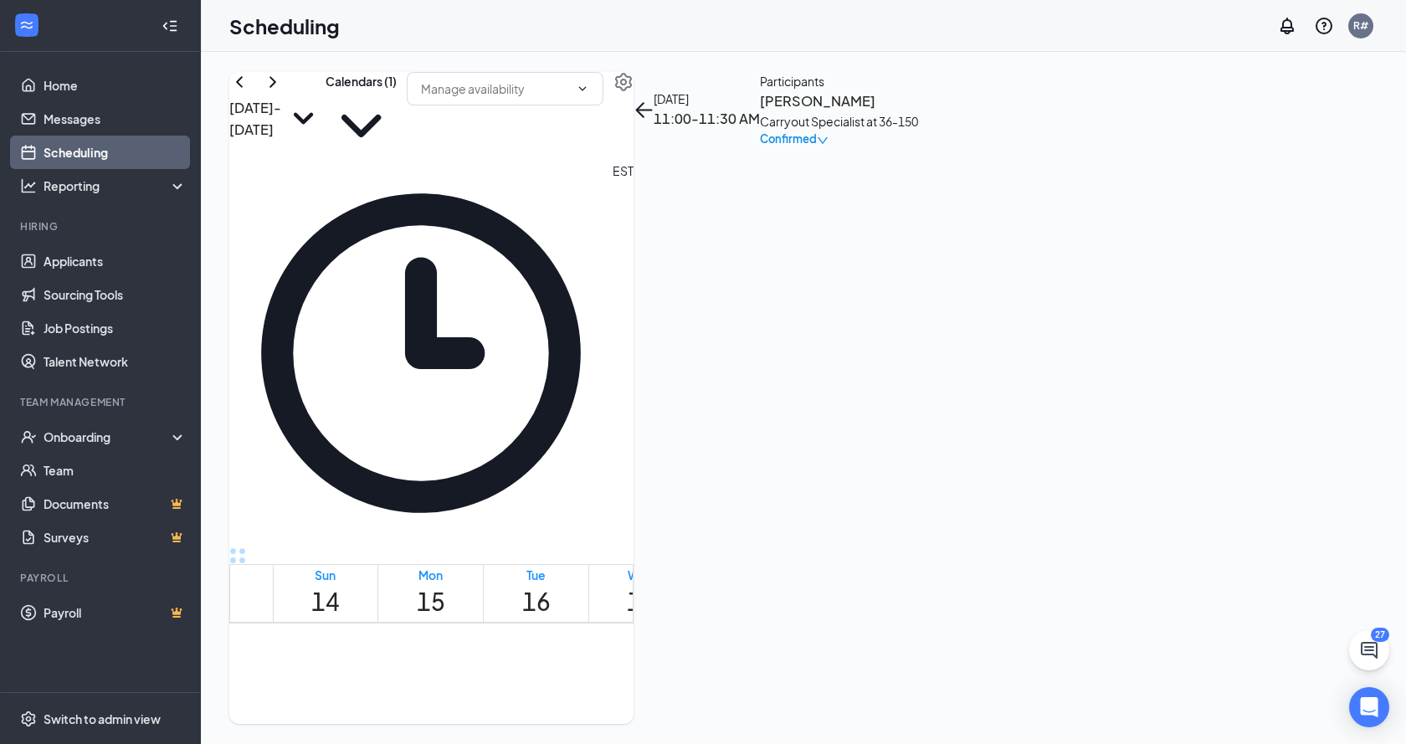
click at [829, 146] on icon "down" at bounding box center [823, 141] width 12 height 12
click at [1294, 339] on div "Cancel" at bounding box center [1261, 331] width 141 height 18
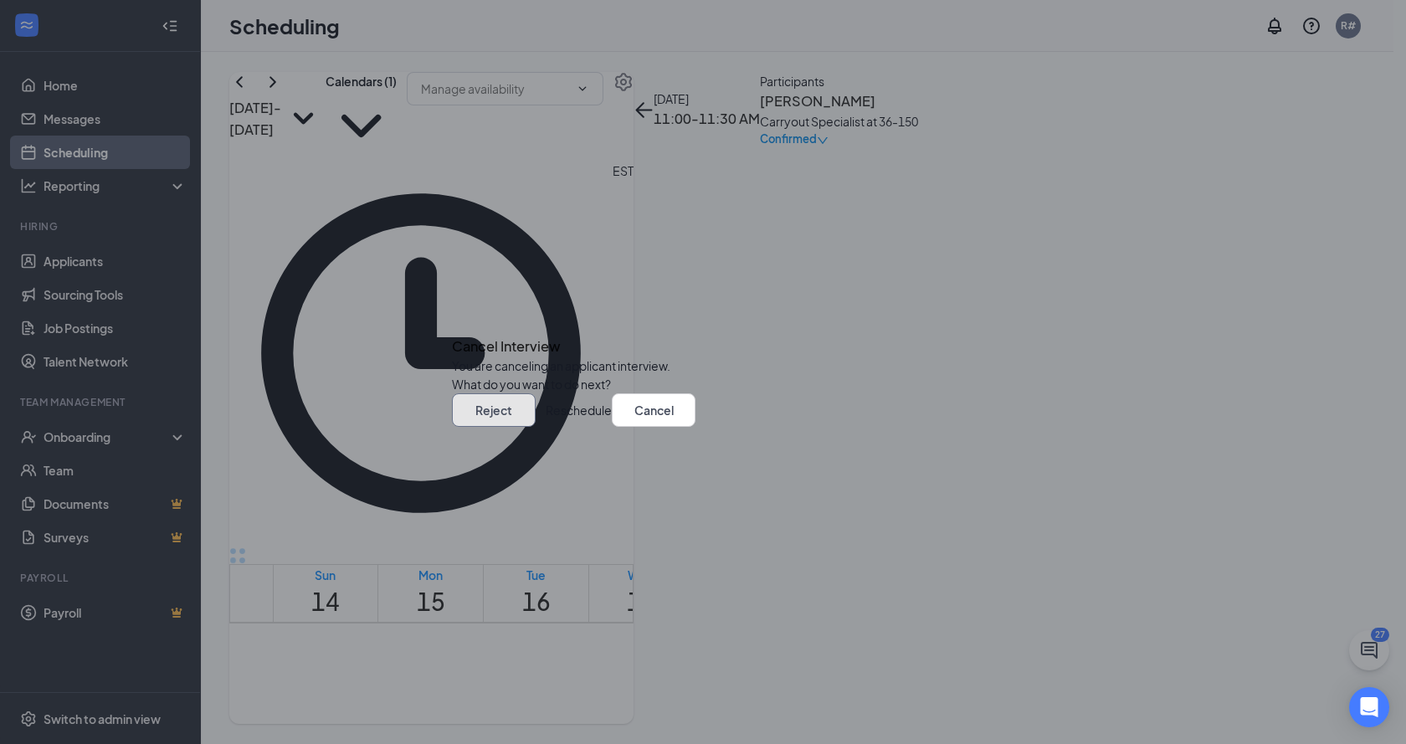
click at [536, 427] on button "Reject" at bounding box center [494, 409] width 84 height 33
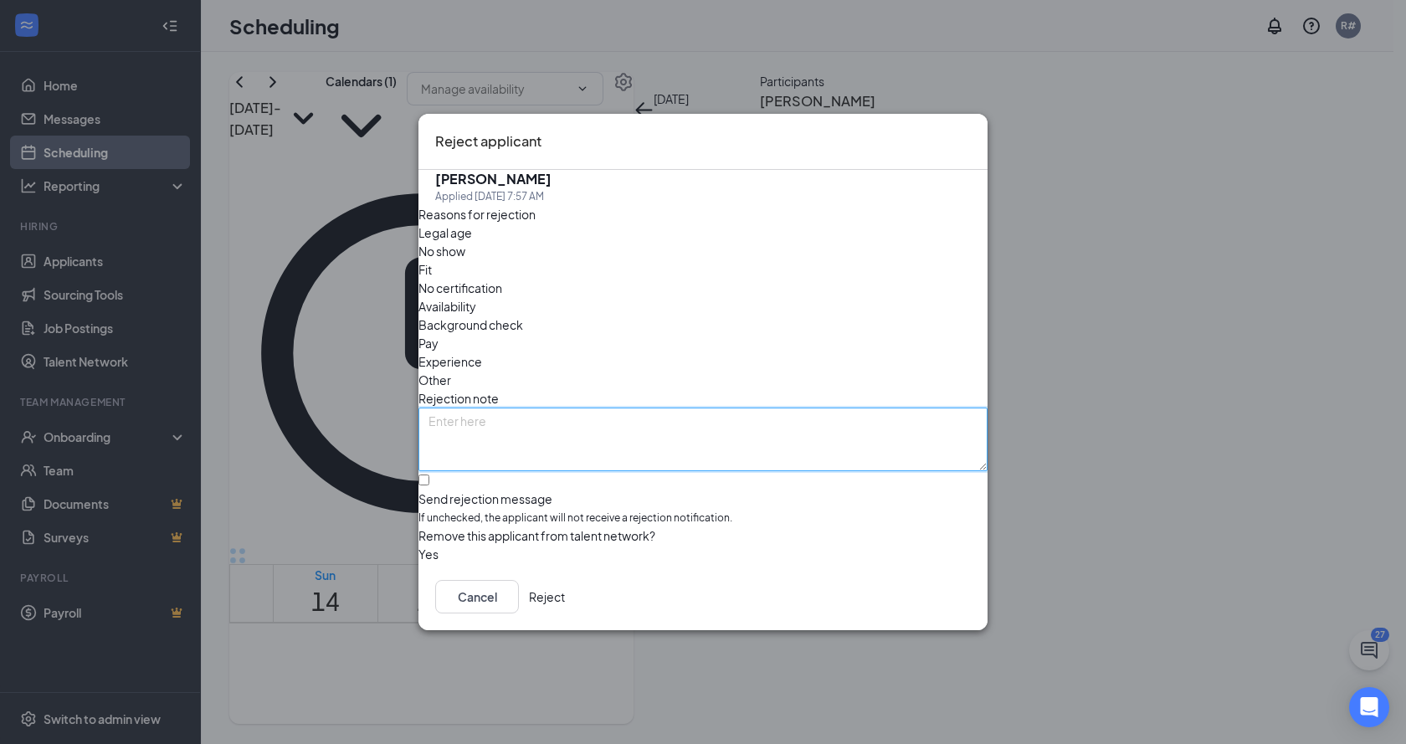
click at [724, 408] on textarea at bounding box center [703, 440] width 569 height 64
click at [758, 408] on textarea at bounding box center [703, 440] width 569 height 64
type textarea "This position has been filled"
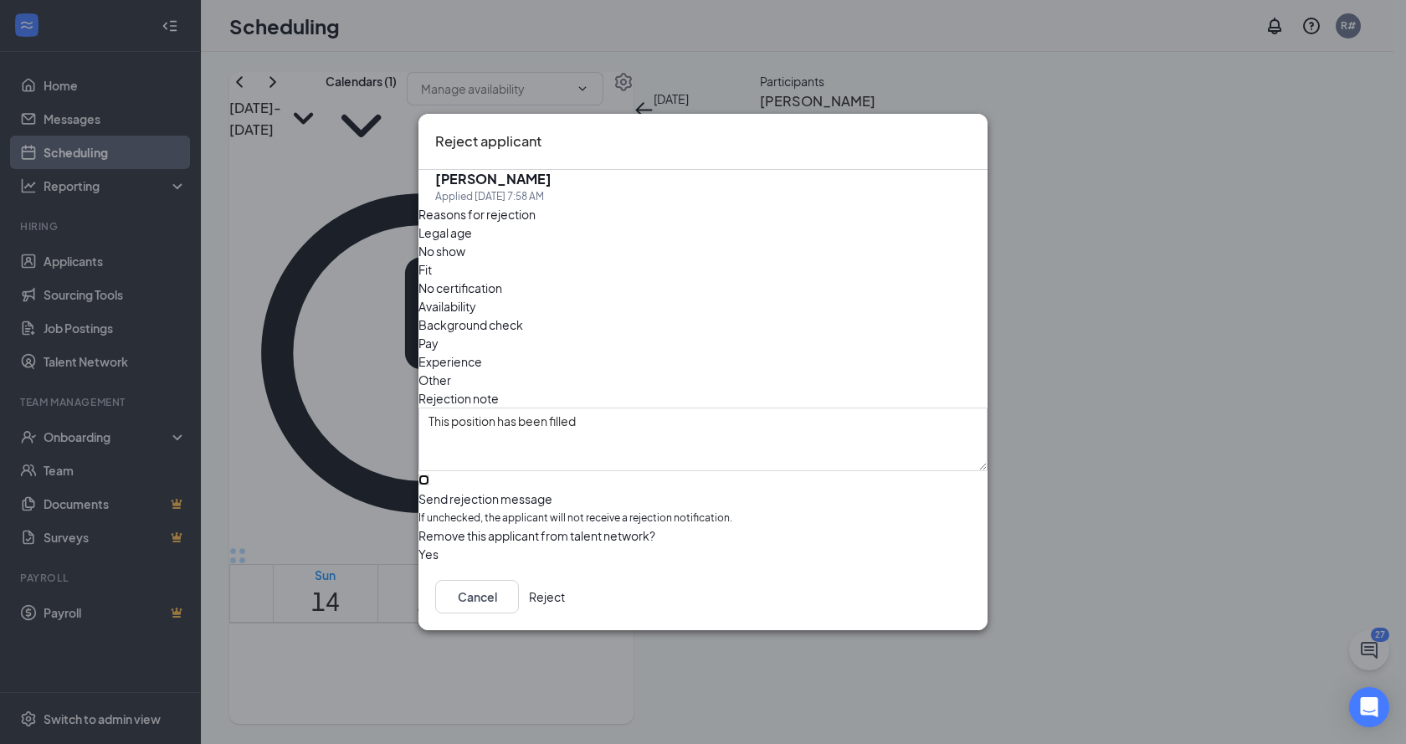
click at [429, 475] on input "Send rejection message If unchecked, the applicant will not receive a rejection…" at bounding box center [424, 480] width 11 height 11
checkbox input "true"
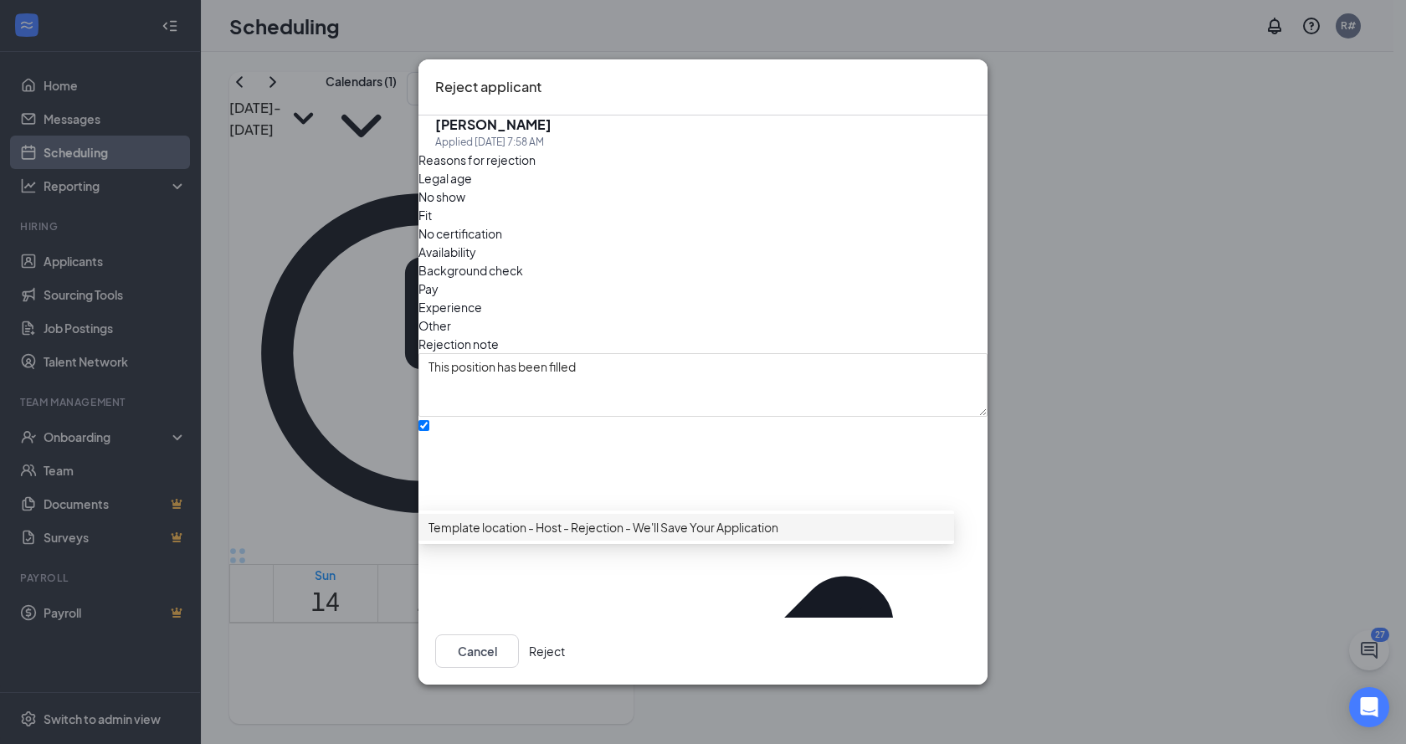
click at [731, 541] on div "Template location - Host - Rejection - We'll Save Your Application" at bounding box center [687, 527] width 536 height 27
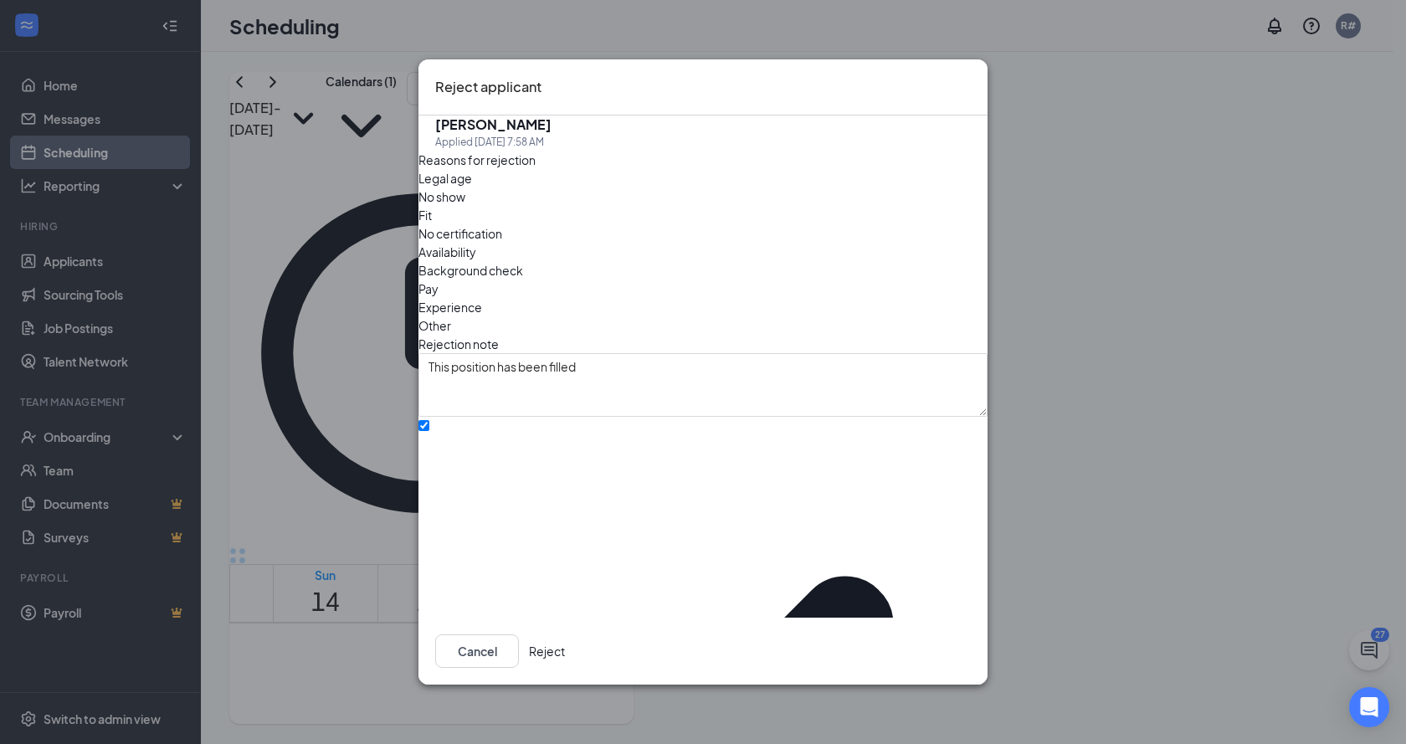
click at [565, 650] on button "Reject" at bounding box center [547, 651] width 36 height 33
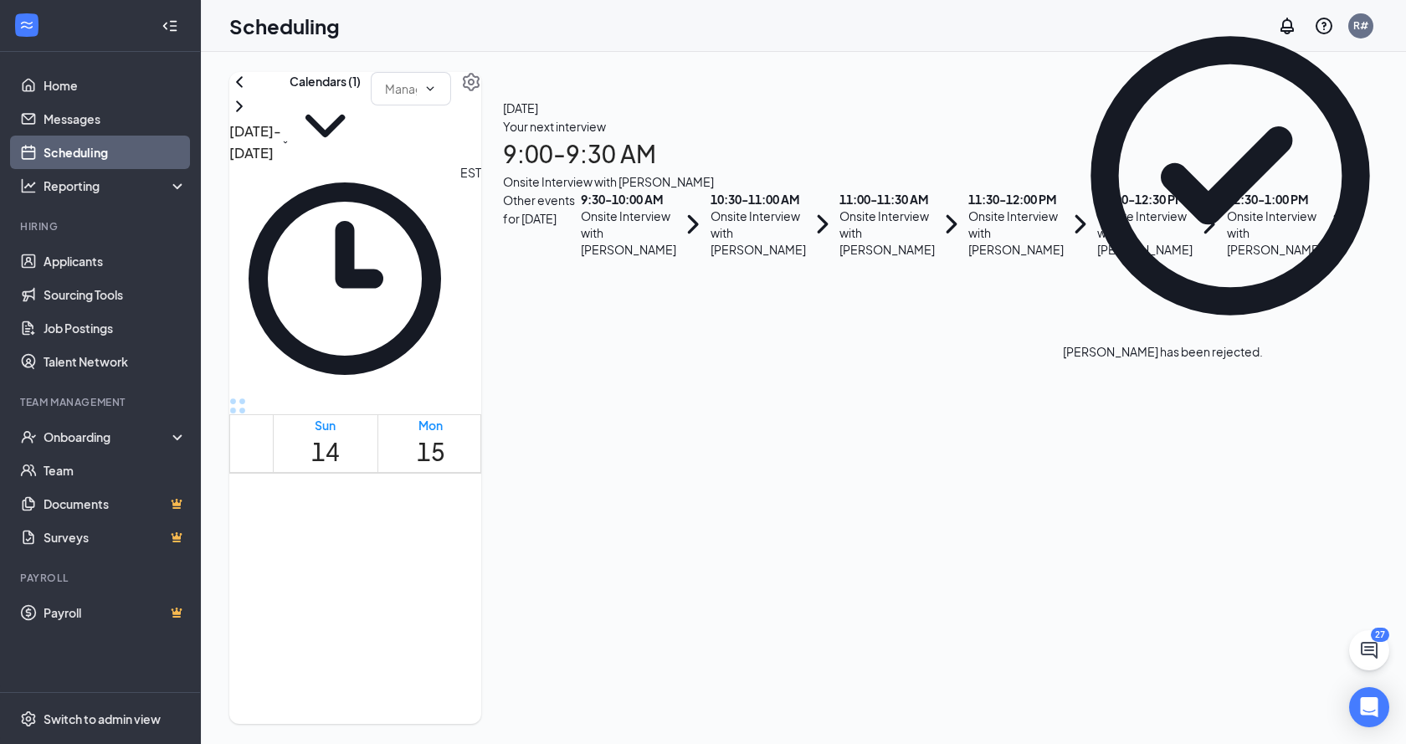
scroll to position [907, 0]
click at [766, 637] on span "11:30 AM-12:00 PM" at bounding box center [777, 669] width 29 height 64
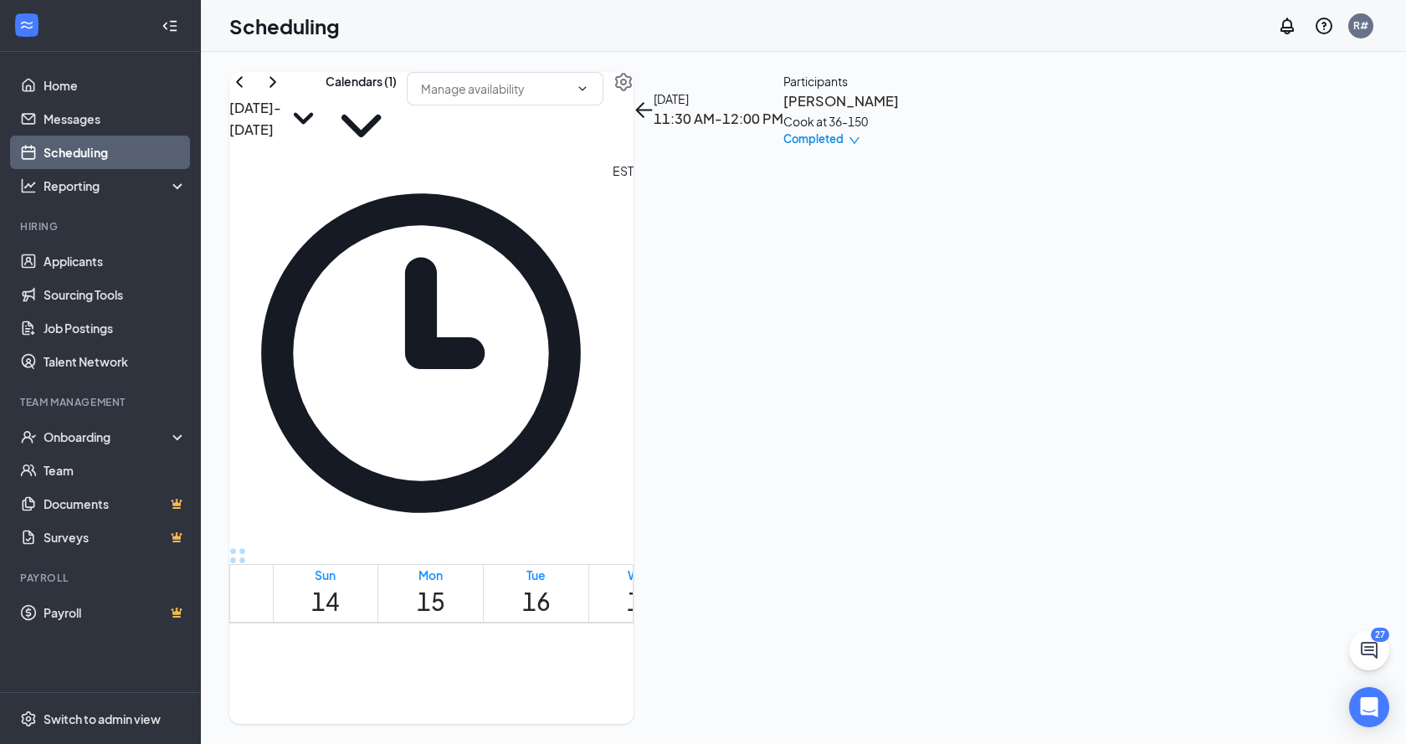
scroll to position [1241, 0]
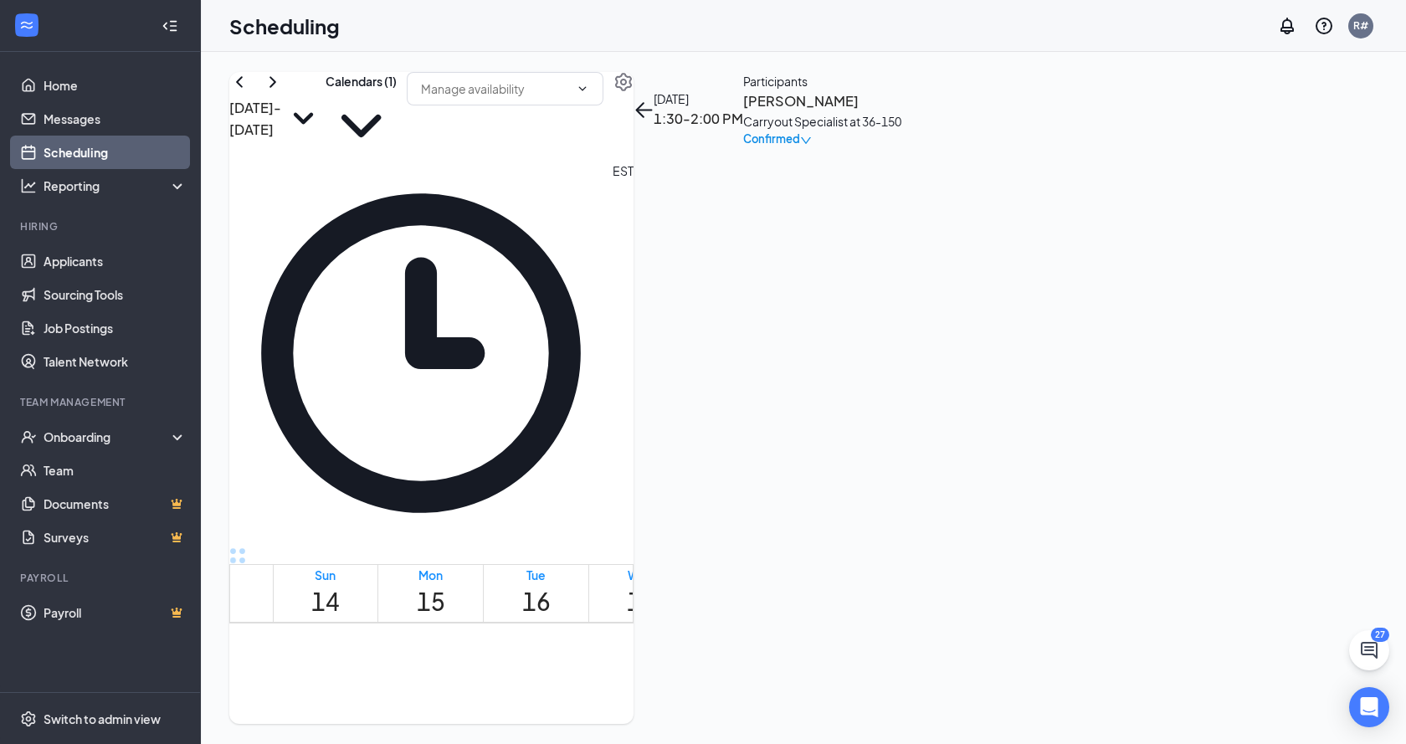
click at [812, 146] on icon "down" at bounding box center [806, 141] width 12 height 12
click at [1280, 332] on div "Cancel" at bounding box center [1261, 331] width 141 height 18
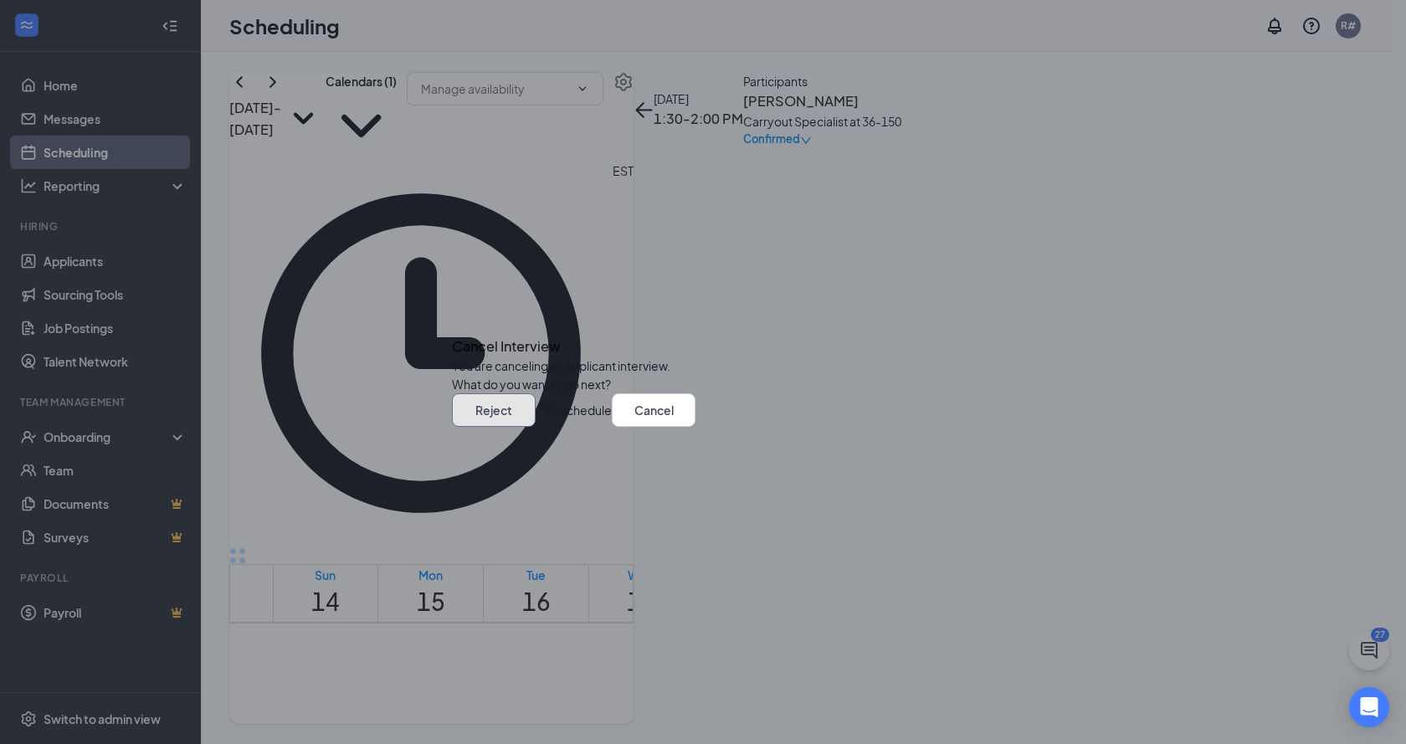
click at [536, 427] on button "Reject" at bounding box center [494, 409] width 84 height 33
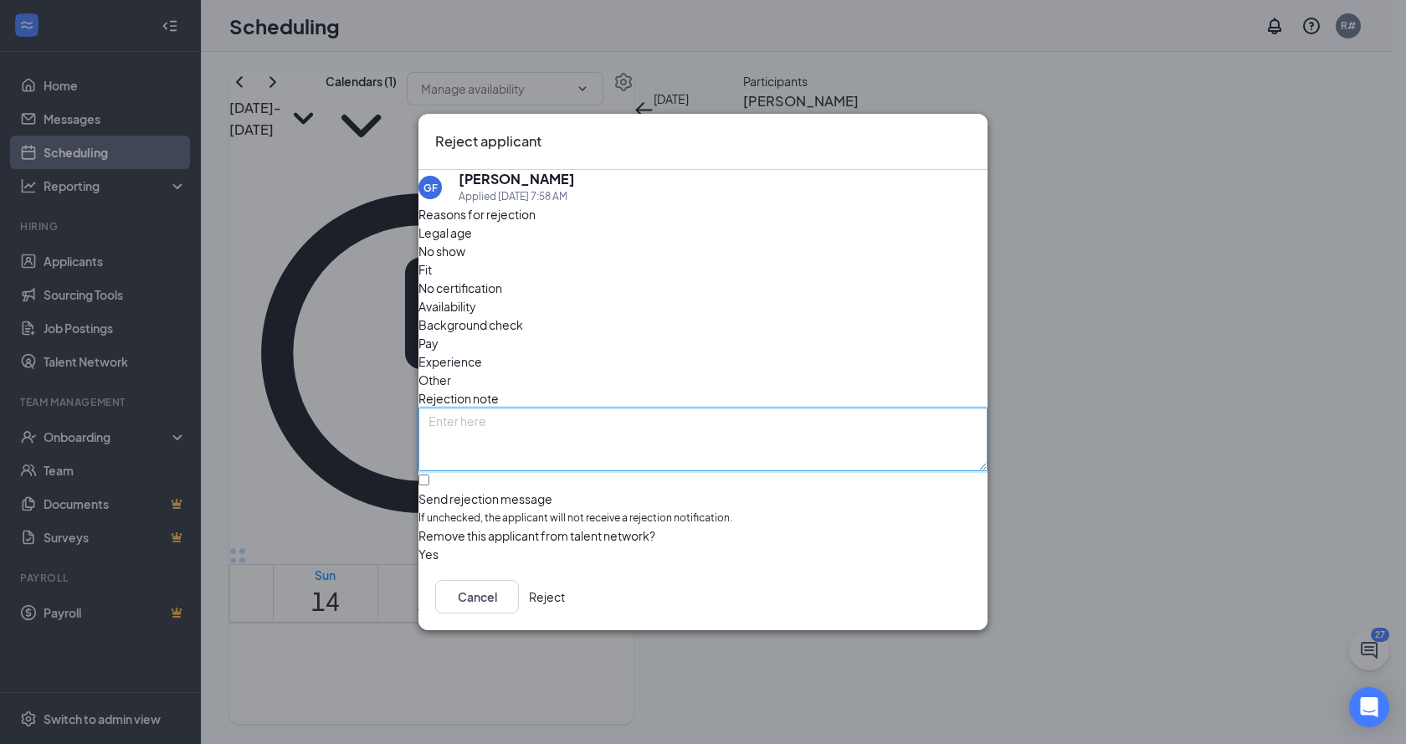
click at [661, 408] on textarea at bounding box center [703, 440] width 569 height 64
type textarea "This position has been filled."
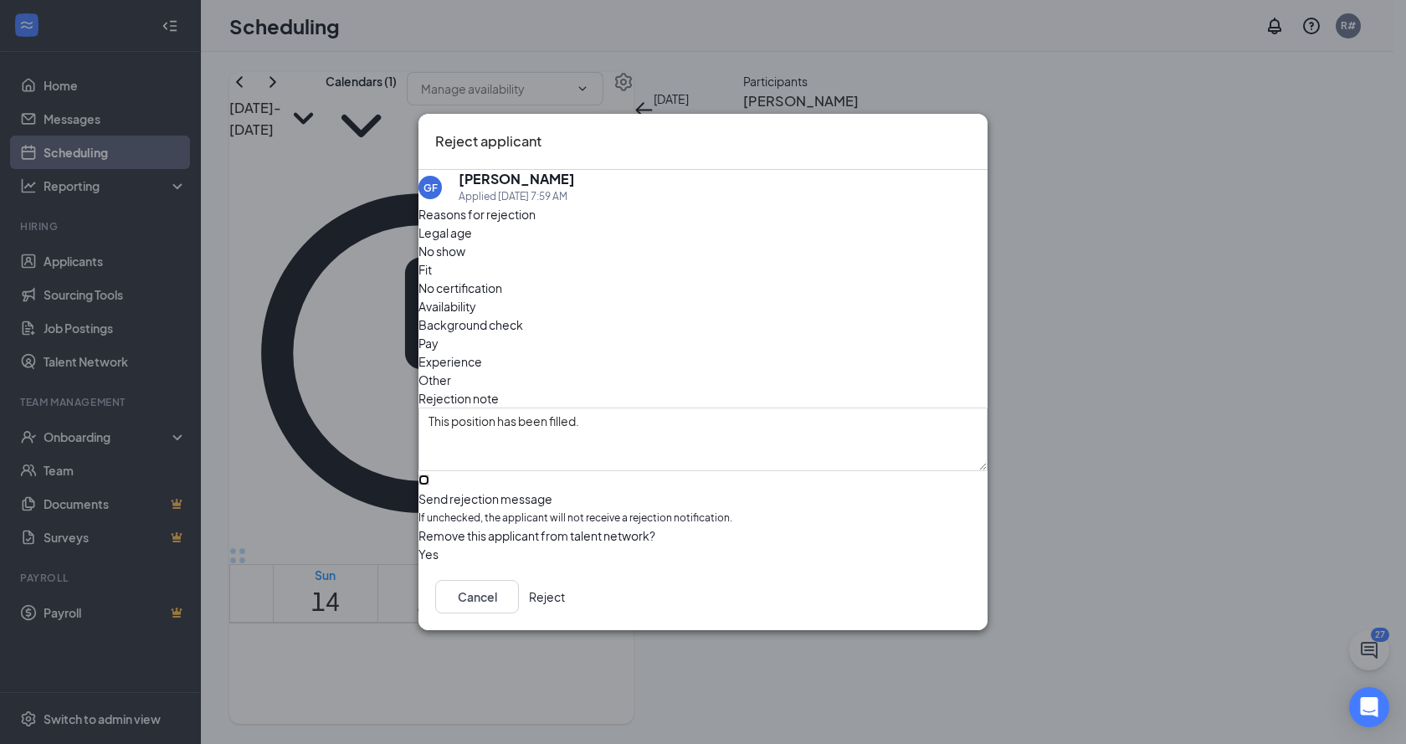
click at [429, 475] on input "Send rejection message If unchecked, the applicant will not receive a rejection…" at bounding box center [424, 480] width 11 height 11
checkbox input "true"
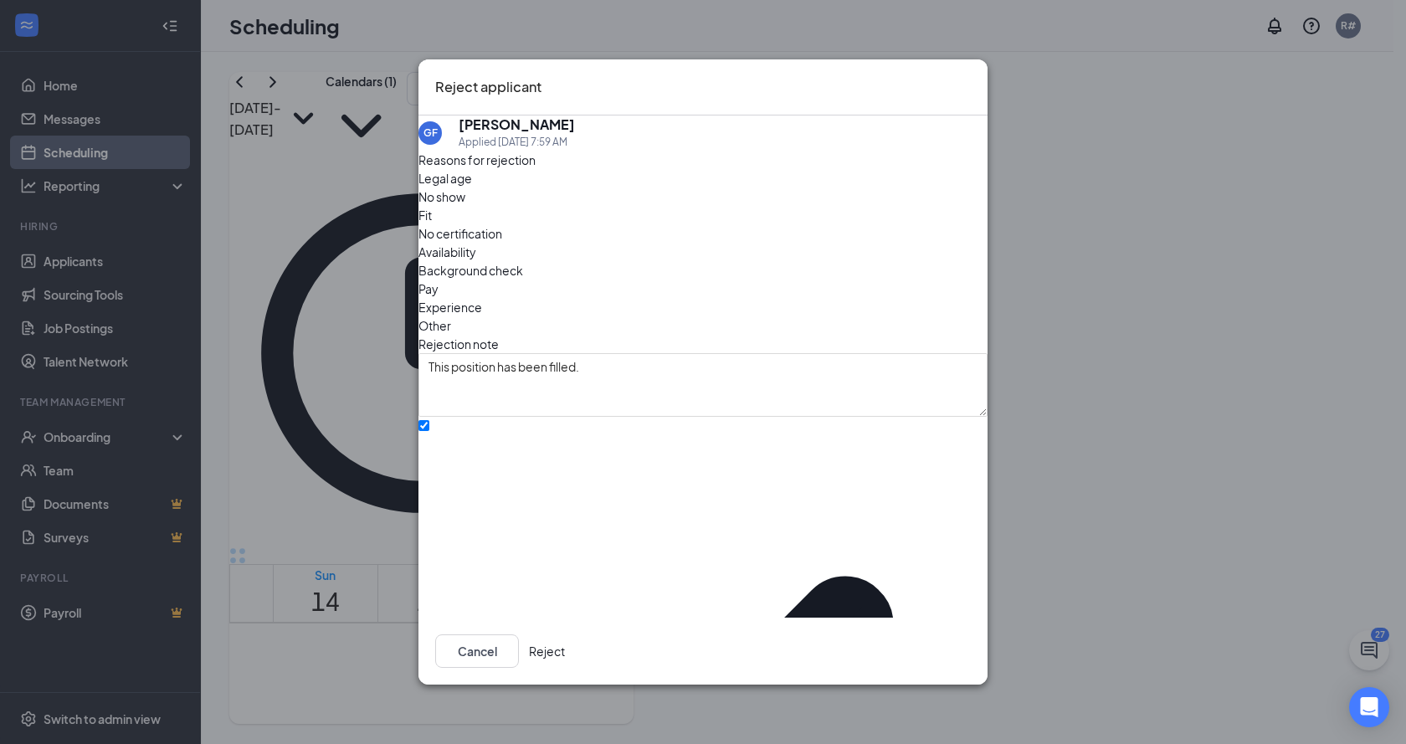
drag, startPoint x: 847, startPoint y: 496, endPoint x: 851, endPoint y: 558, distance: 61.3
click at [851, 558] on div "Reasons for rejection Legal age No show Fit No certification Availability Backg…" at bounding box center [703, 646] width 569 height 991
click at [565, 650] on button "Reject" at bounding box center [547, 651] width 36 height 33
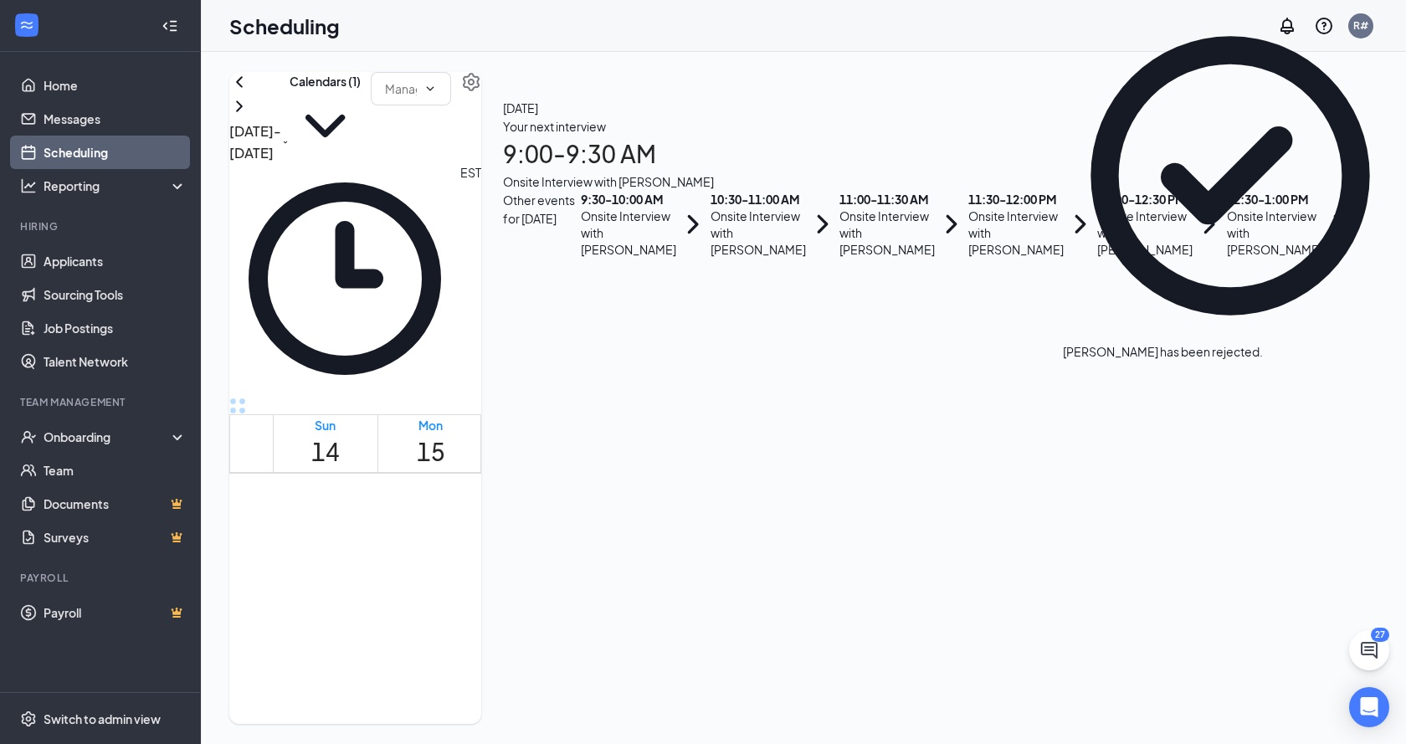
click at [963, 673] on div "1" at bounding box center [948, 681] width 28 height 16
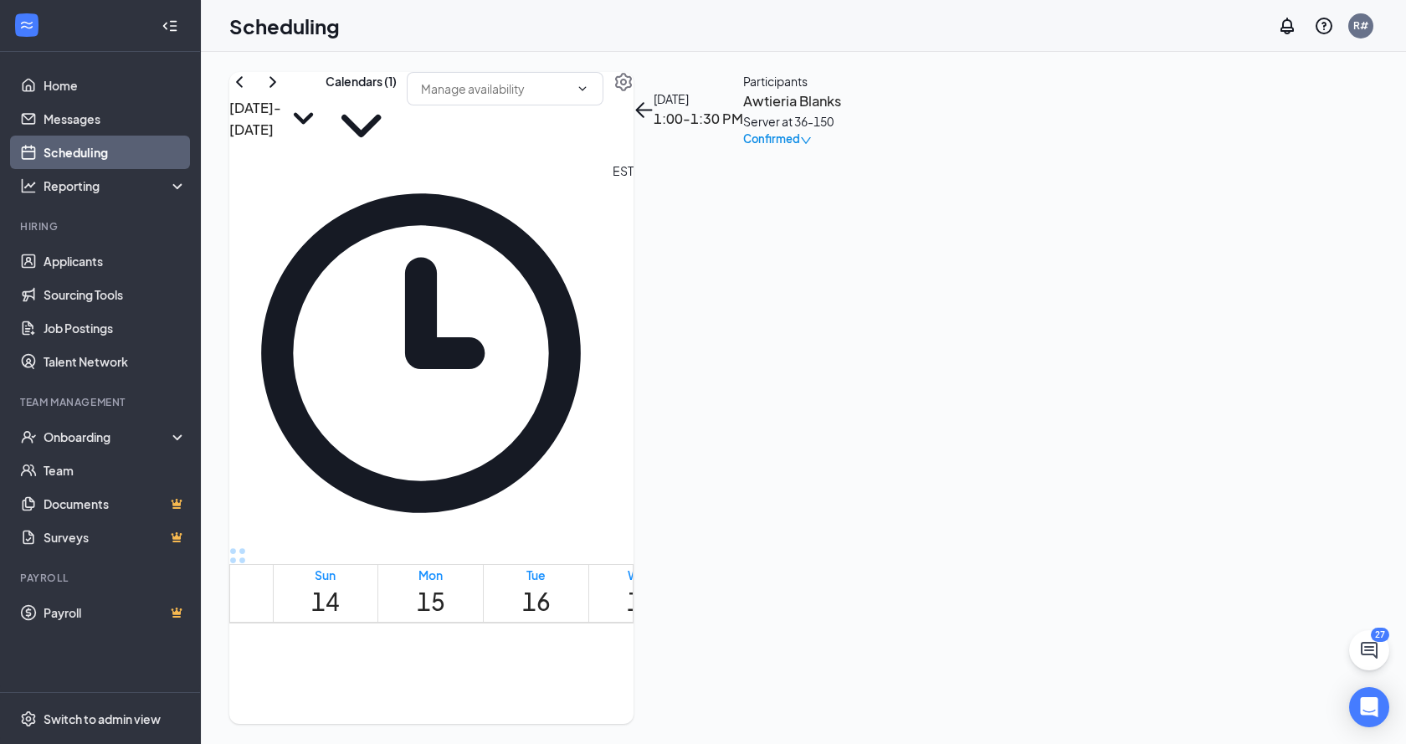
click at [812, 146] on icon "down" at bounding box center [806, 141] width 12 height 12
click at [1293, 341] on div "Cancel" at bounding box center [1261, 331] width 141 height 18
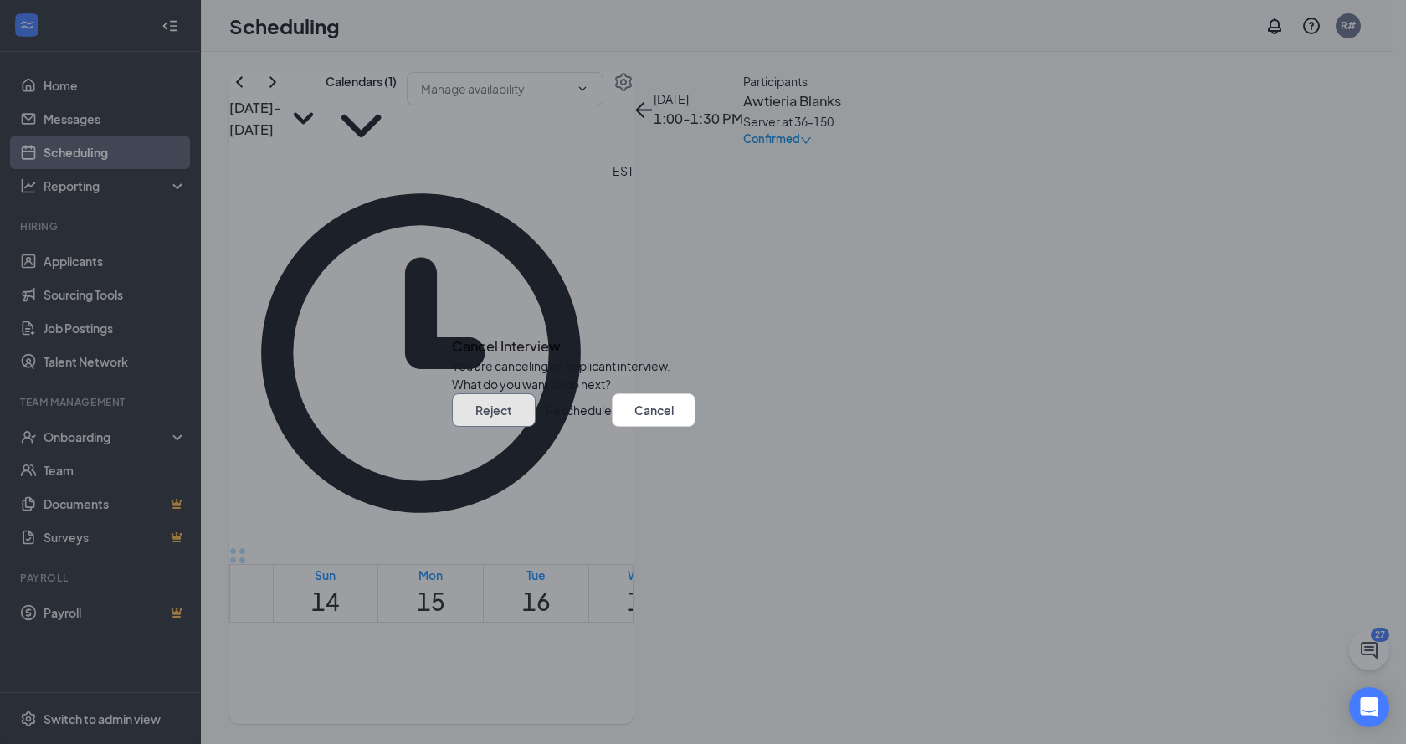
click at [536, 427] on button "Reject" at bounding box center [494, 409] width 84 height 33
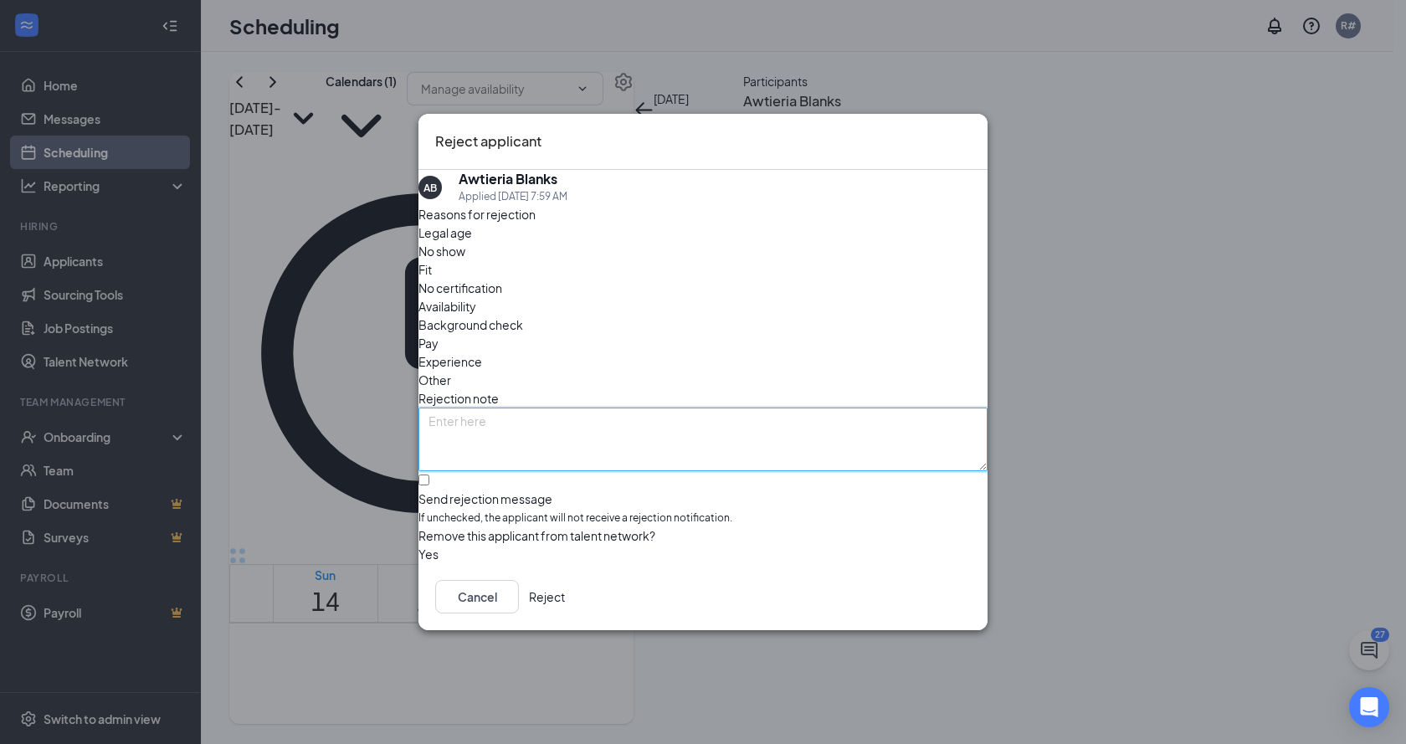
click at [619, 408] on textarea at bounding box center [703, 440] width 569 height 64
type textarea "This position has been filled."
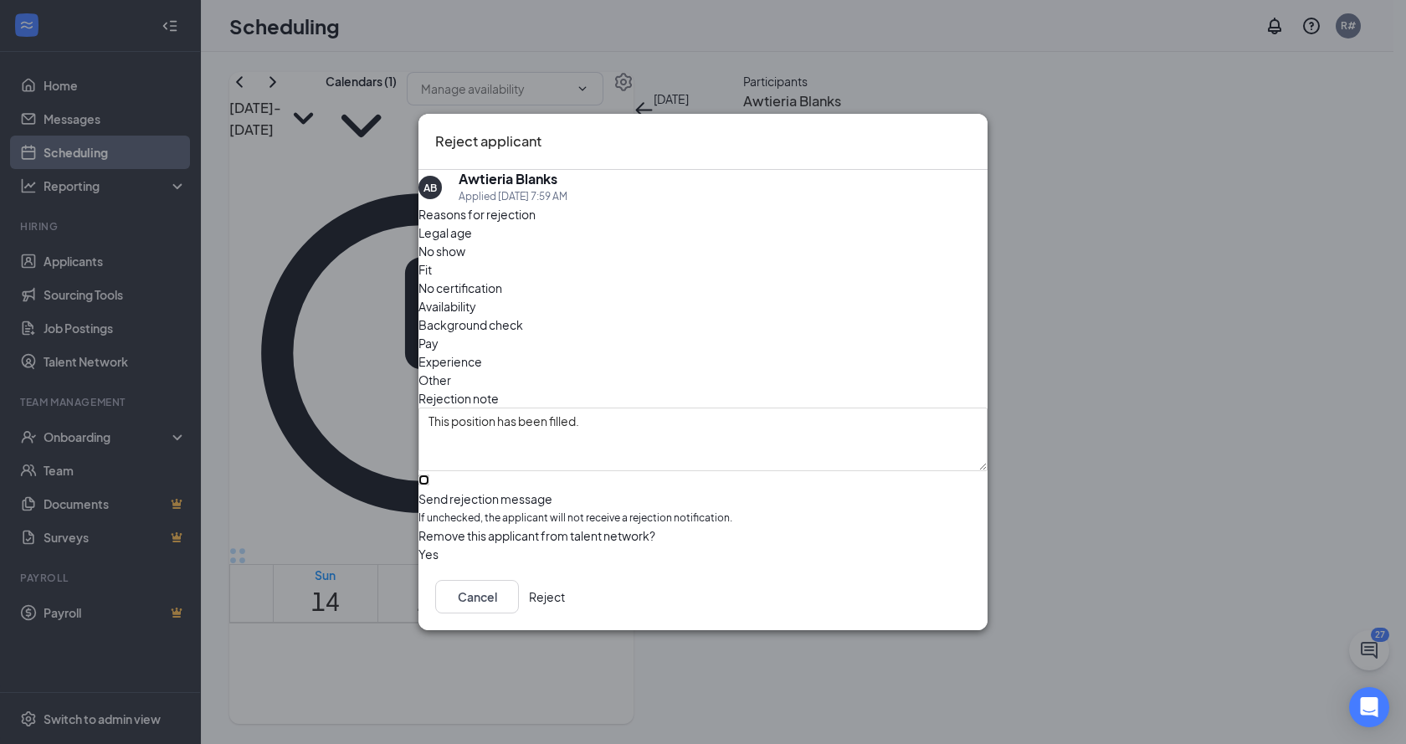
click at [429, 475] on input "Send rejection message If unchecked, the applicant will not receive a rejection…" at bounding box center [424, 480] width 11 height 11
checkbox input "true"
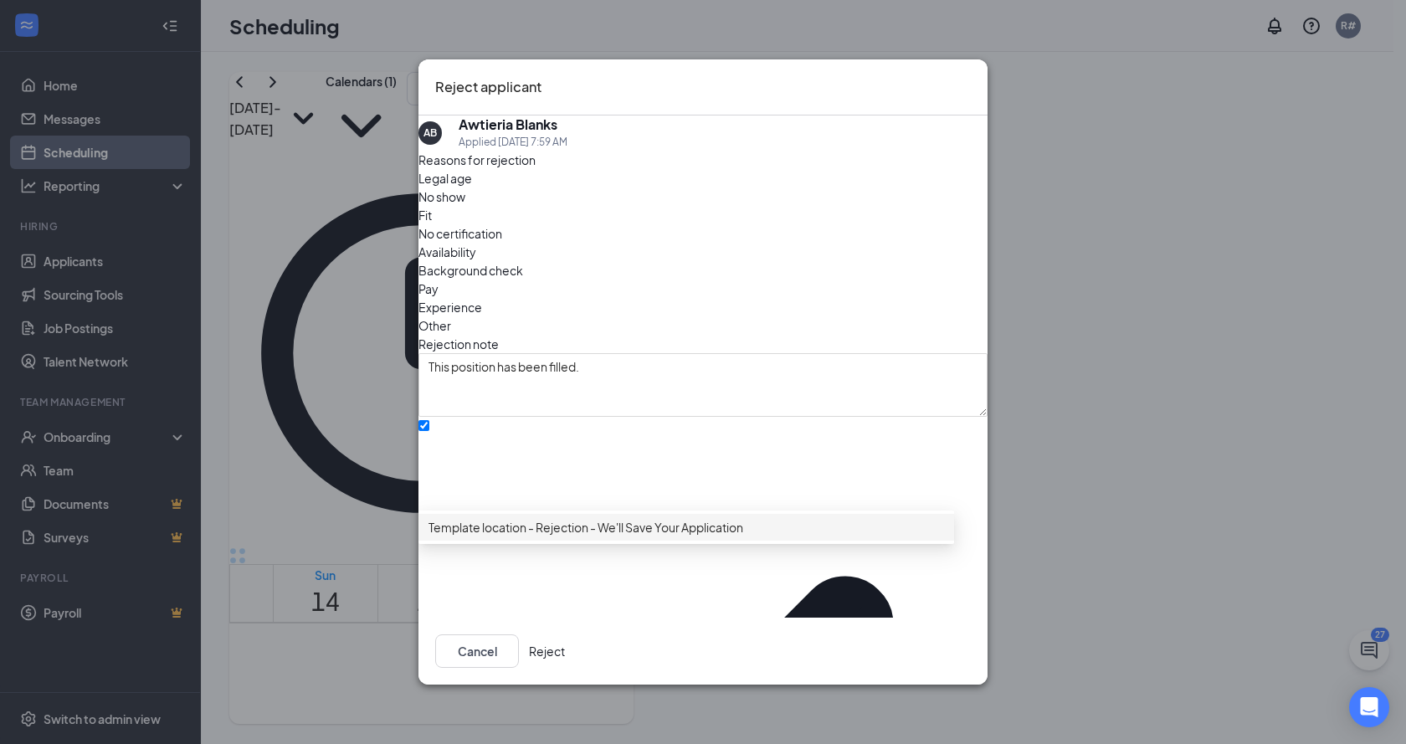
click at [580, 533] on span "Template location - Rejection - We'll Save Your Application" at bounding box center [586, 527] width 315 height 18
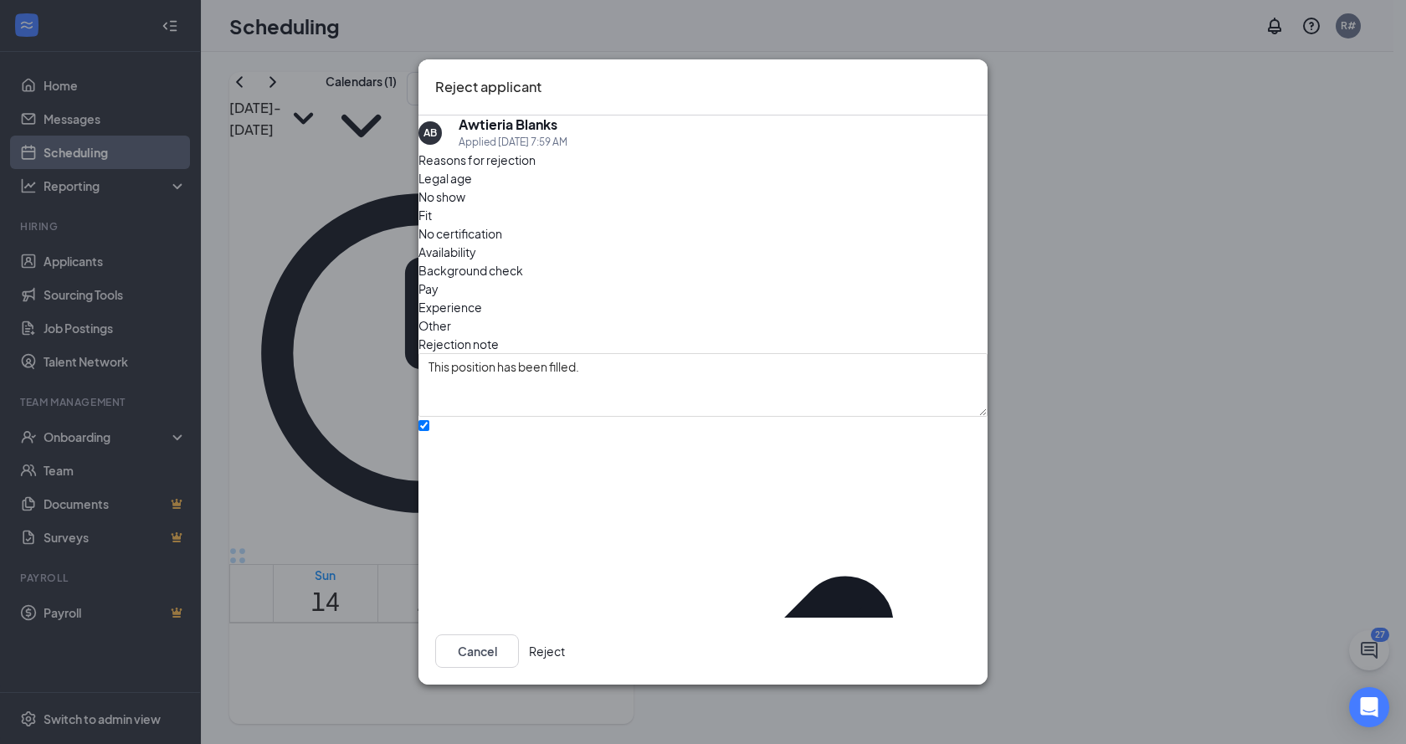
click at [565, 639] on button "Reject" at bounding box center [547, 651] width 36 height 33
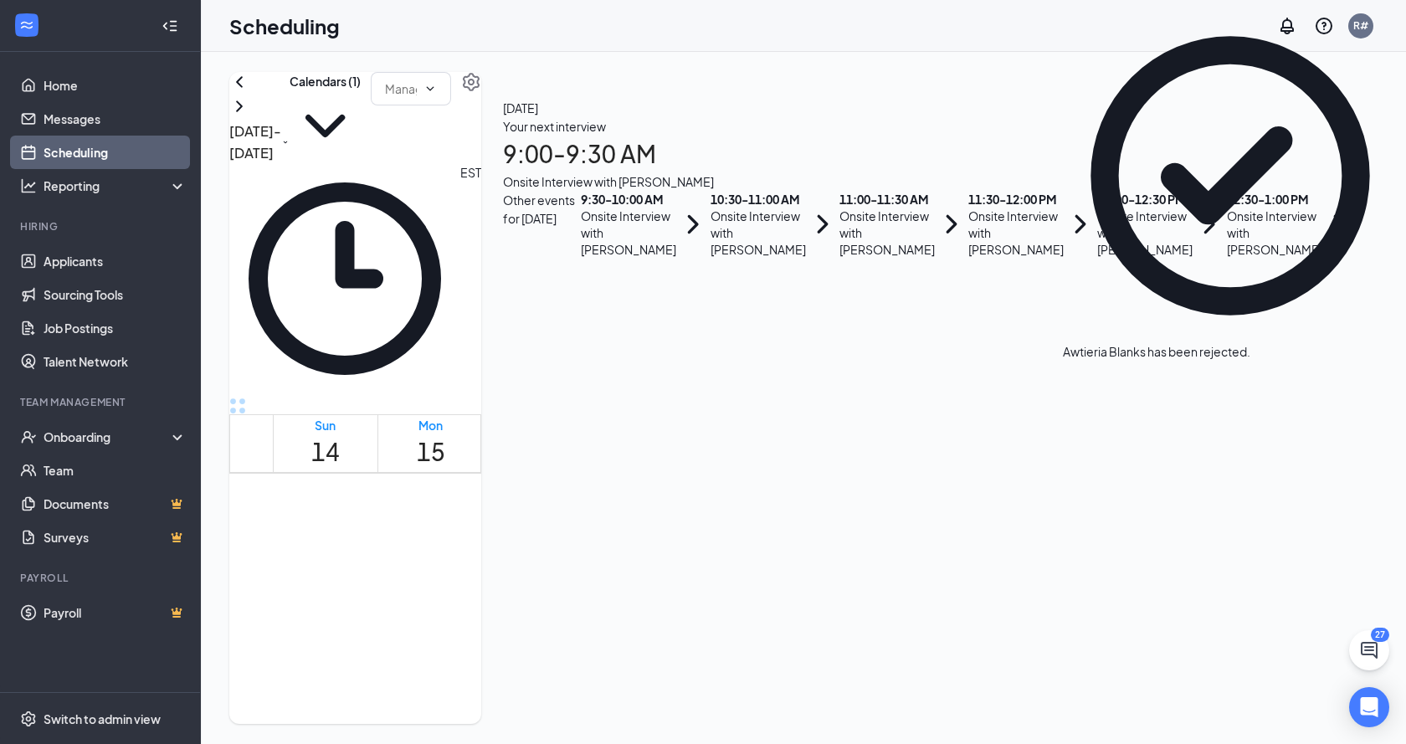
click at [969, 624] on span "2:00-2:30 PM" at bounding box center [954, 648] width 28 height 49
